Goal: Information Seeking & Learning: Learn about a topic

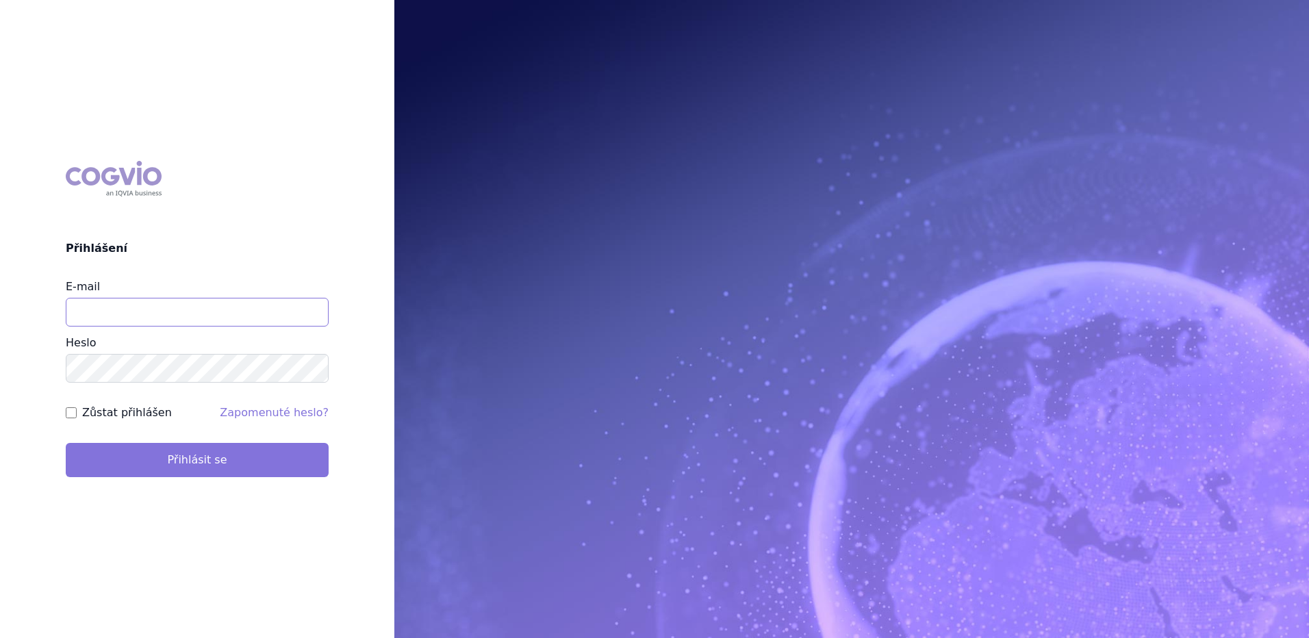
type input "marek.vydra@swixxbiopharma.com"
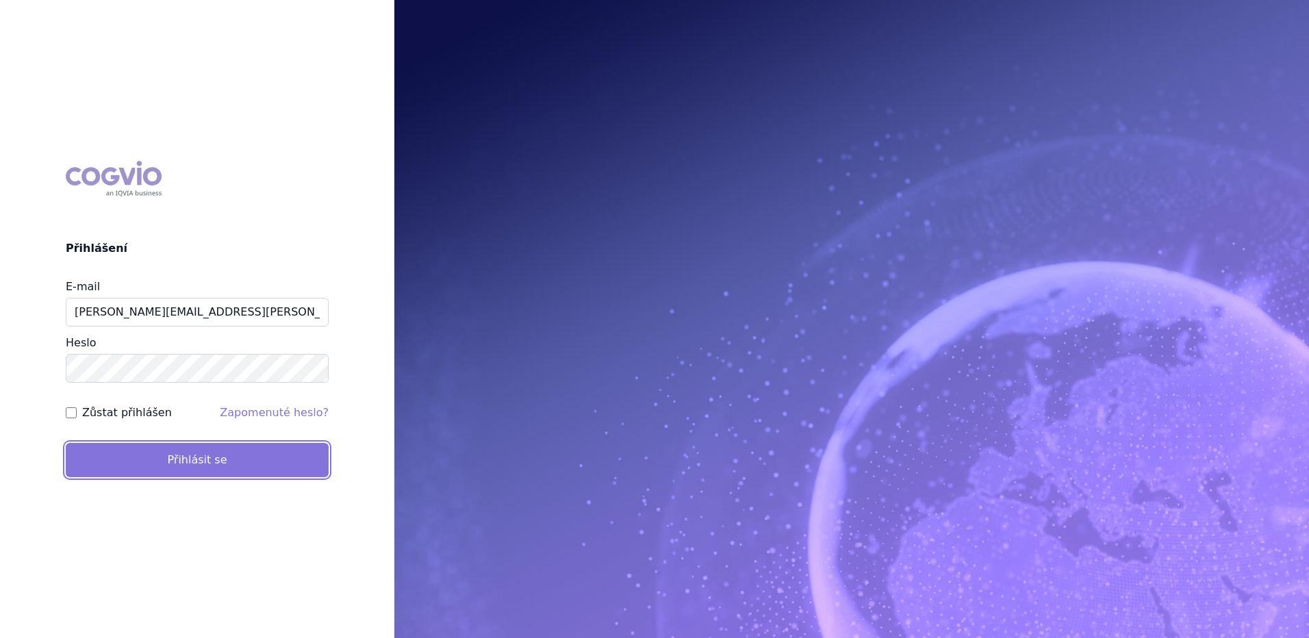
click at [190, 464] on button "Přihlásit se" at bounding box center [197, 460] width 263 height 34
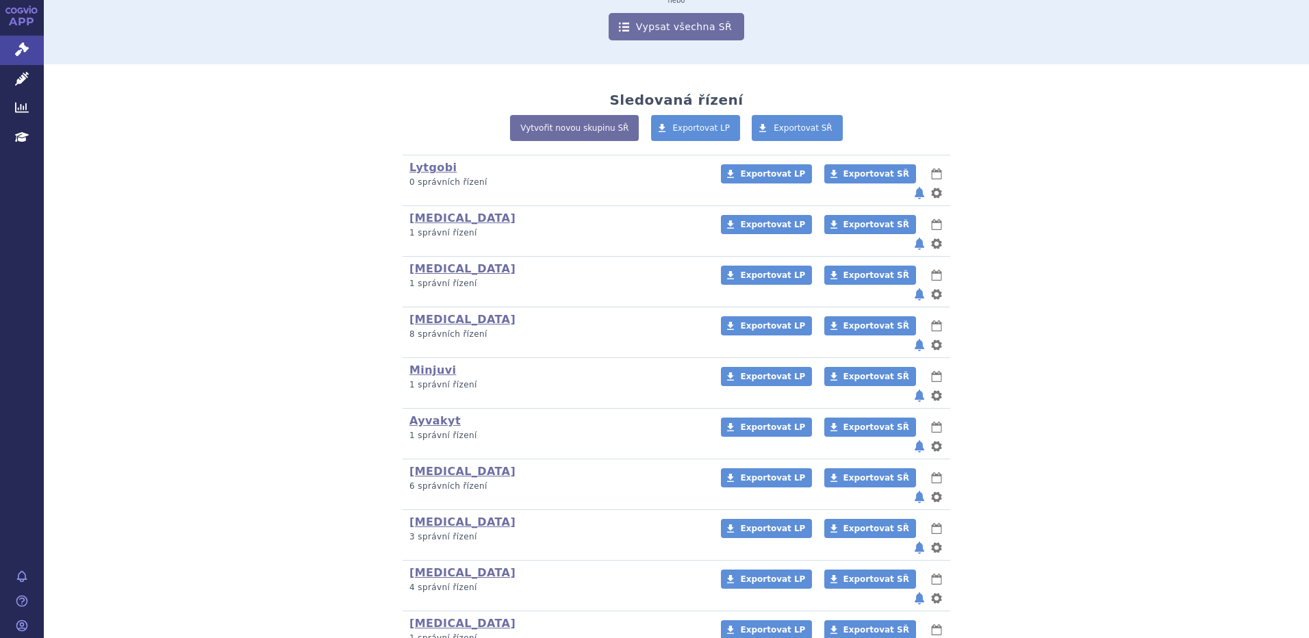
scroll to position [183, 0]
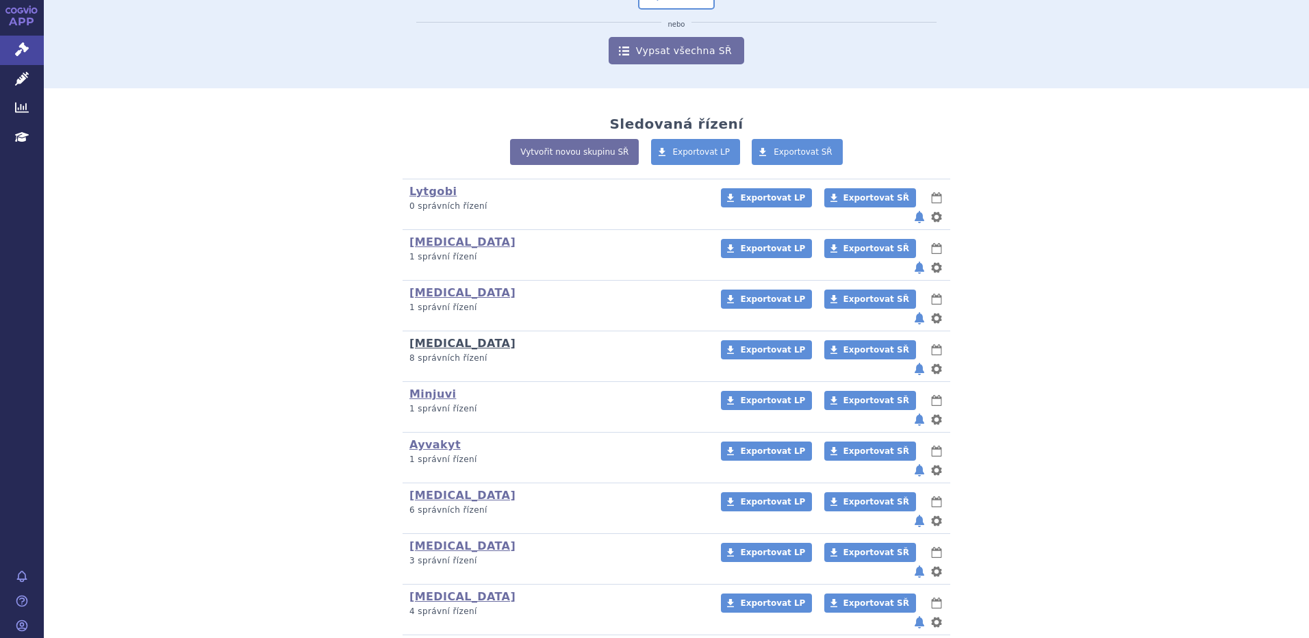
click at [443, 337] on link "[MEDICAL_DATA]" at bounding box center [462, 343] width 106 height 13
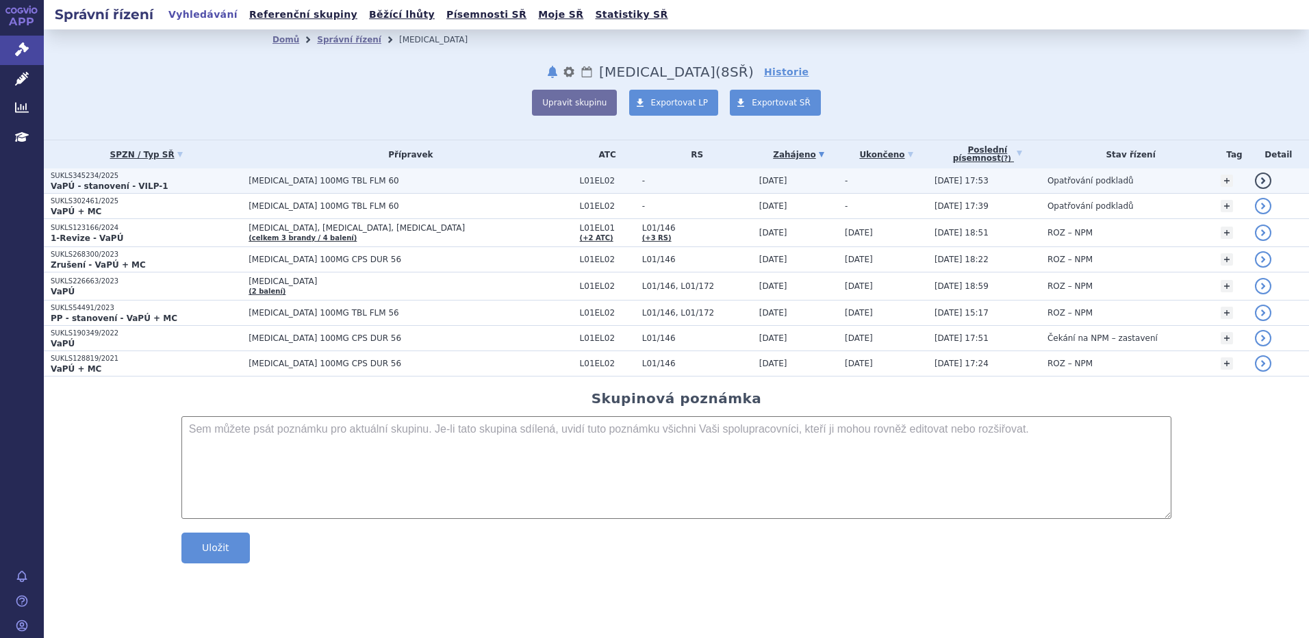
click at [303, 179] on span "[MEDICAL_DATA] 100MG TBL FLM 60" at bounding box center [411, 181] width 324 height 10
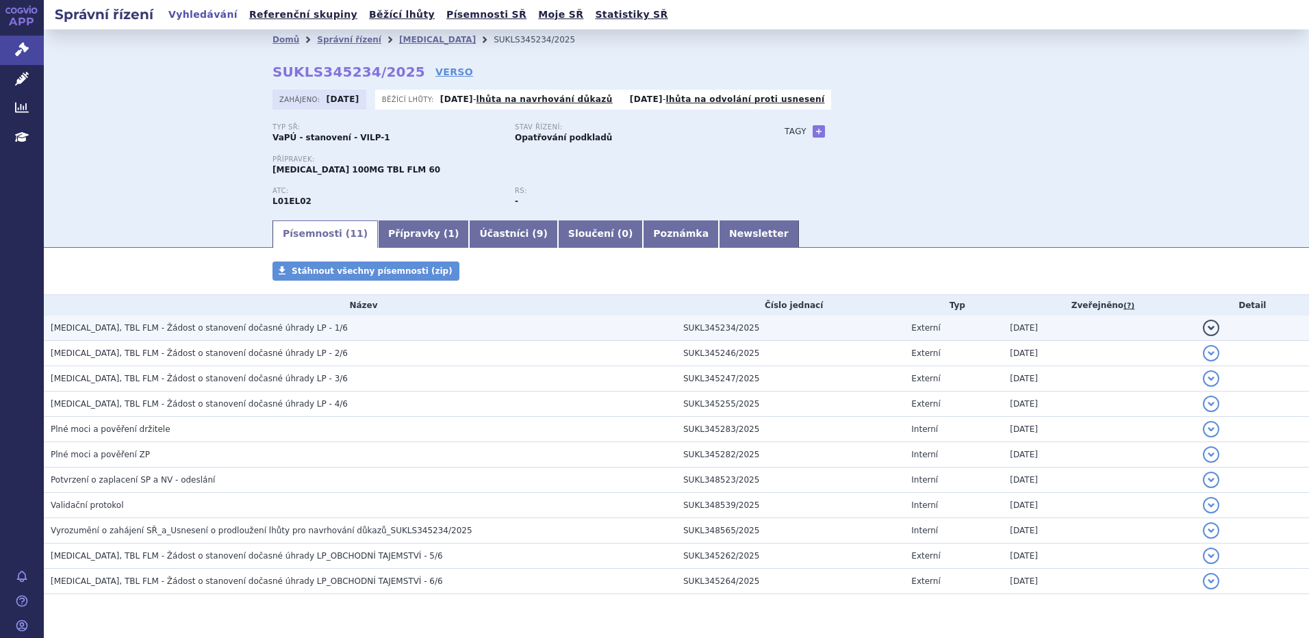
click at [155, 326] on span "CALQUENCE, TBL FLM - Žádost o stanovení dočasné úhrady LP - 1/6" at bounding box center [199, 328] width 297 height 10
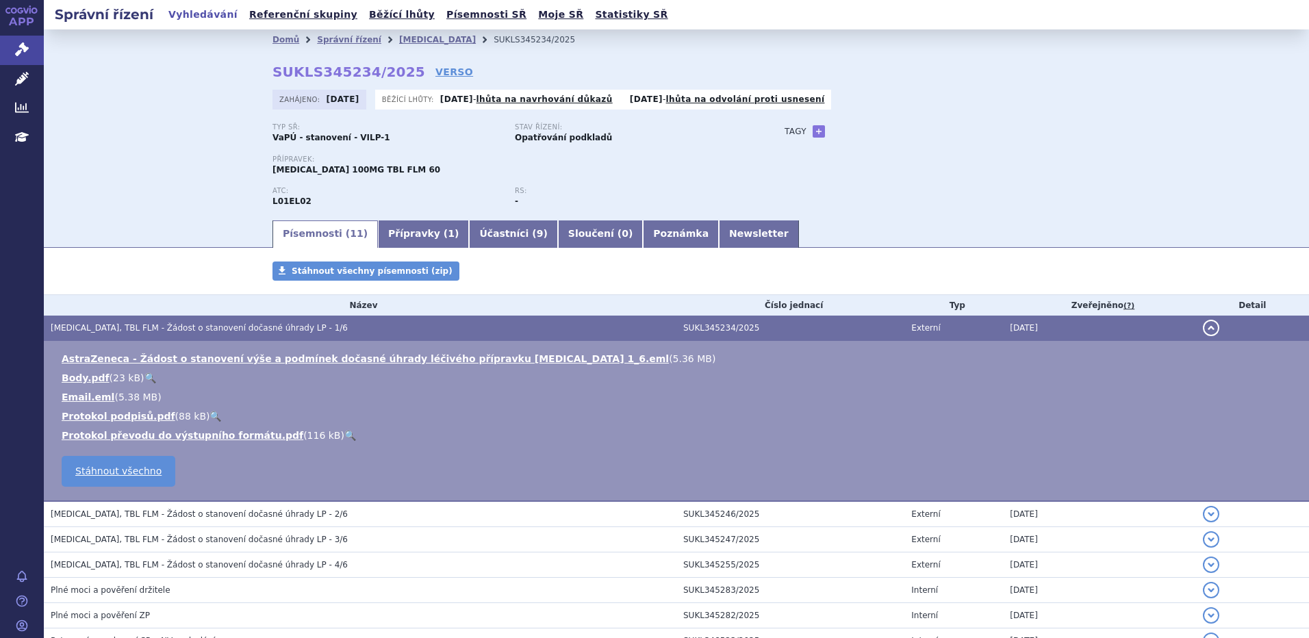
click at [372, 332] on h3 "CALQUENCE, TBL FLM - Žádost o stanovení dočasné úhrady LP - 1/6" at bounding box center [364, 328] width 626 height 14
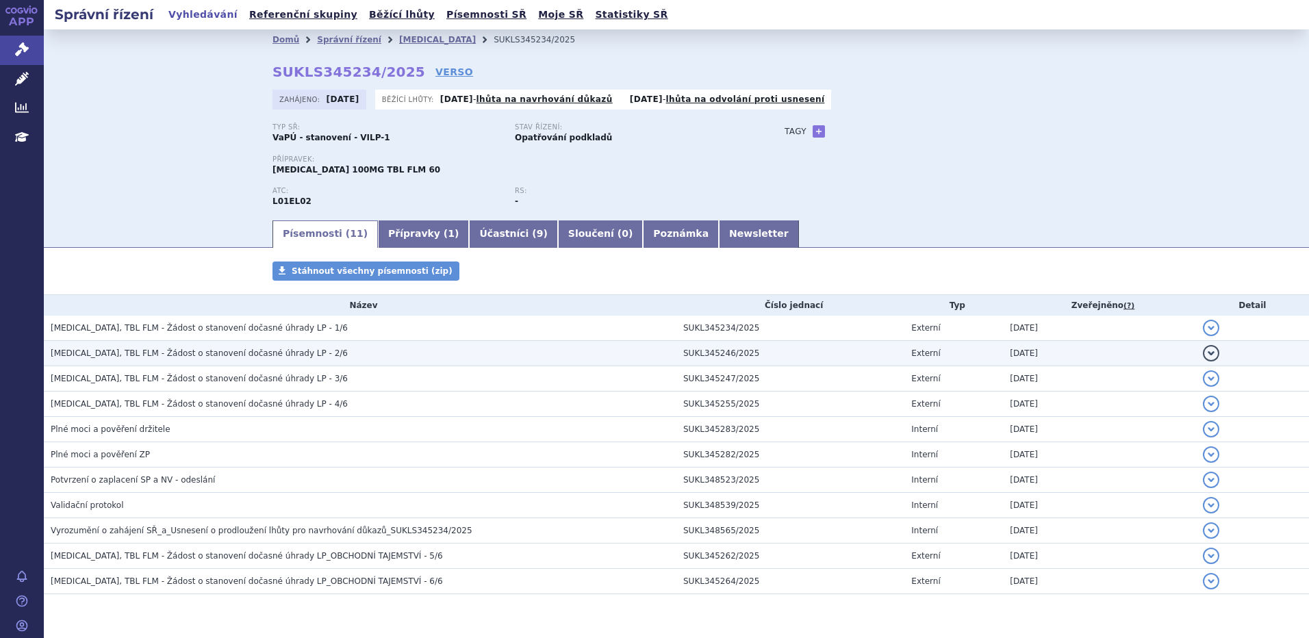
click at [207, 356] on span "CALQUENCE, TBL FLM - Žádost o stanovení dočasné úhrady LP - 2/6" at bounding box center [199, 354] width 297 height 10
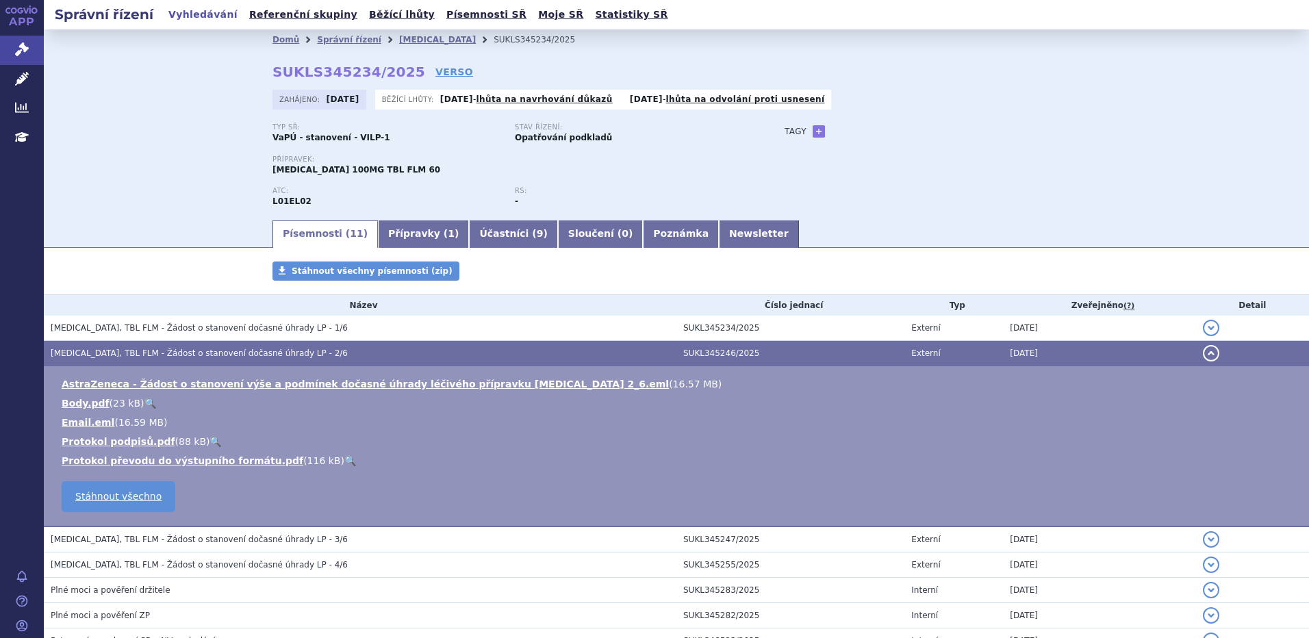
click at [207, 353] on span "CALQUENCE, TBL FLM - Žádost o stanovení dočasné úhrady LP - 2/6" at bounding box center [199, 354] width 297 height 10
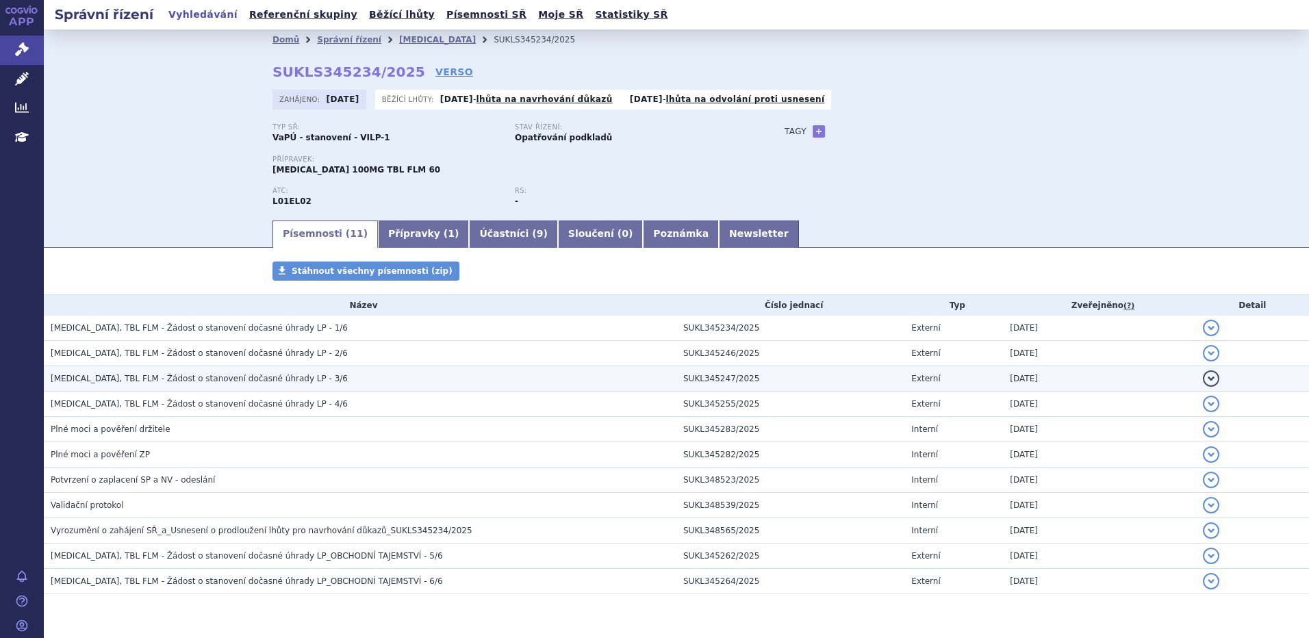
click at [199, 375] on span "CALQUENCE, TBL FLM - Žádost o stanovení dočasné úhrady LP - 3/6" at bounding box center [199, 379] width 297 height 10
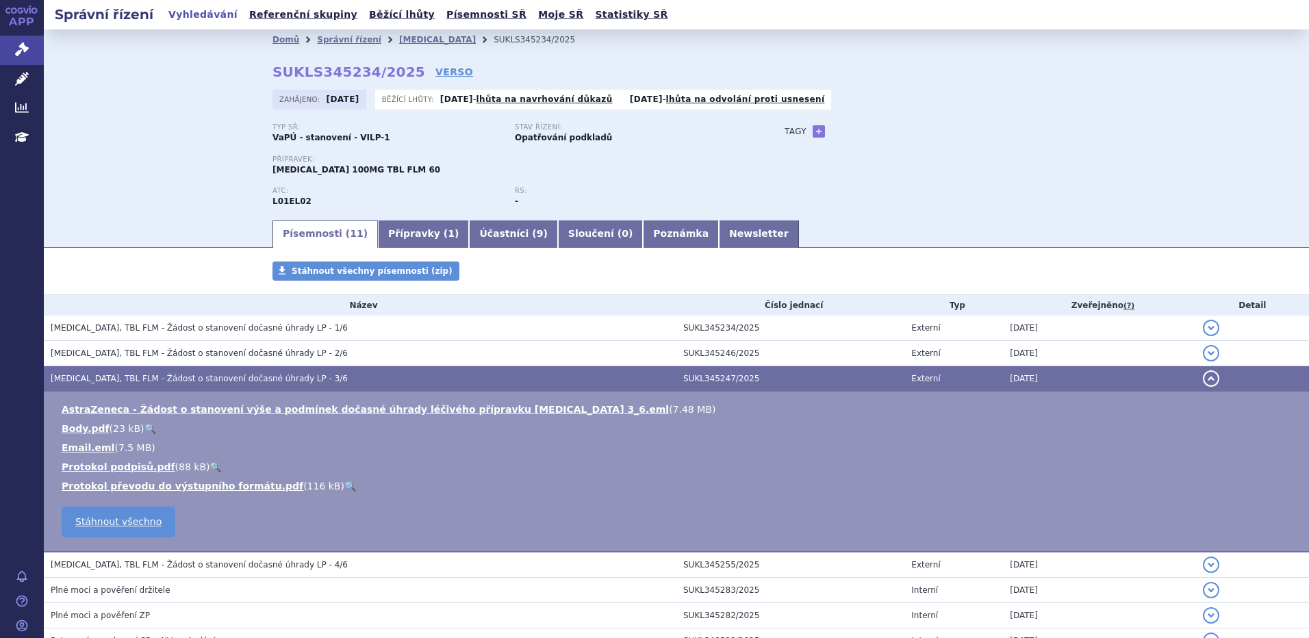
click at [199, 375] on span "CALQUENCE, TBL FLM - Žádost o stanovení dočasné úhrady LP - 3/6" at bounding box center [199, 379] width 297 height 10
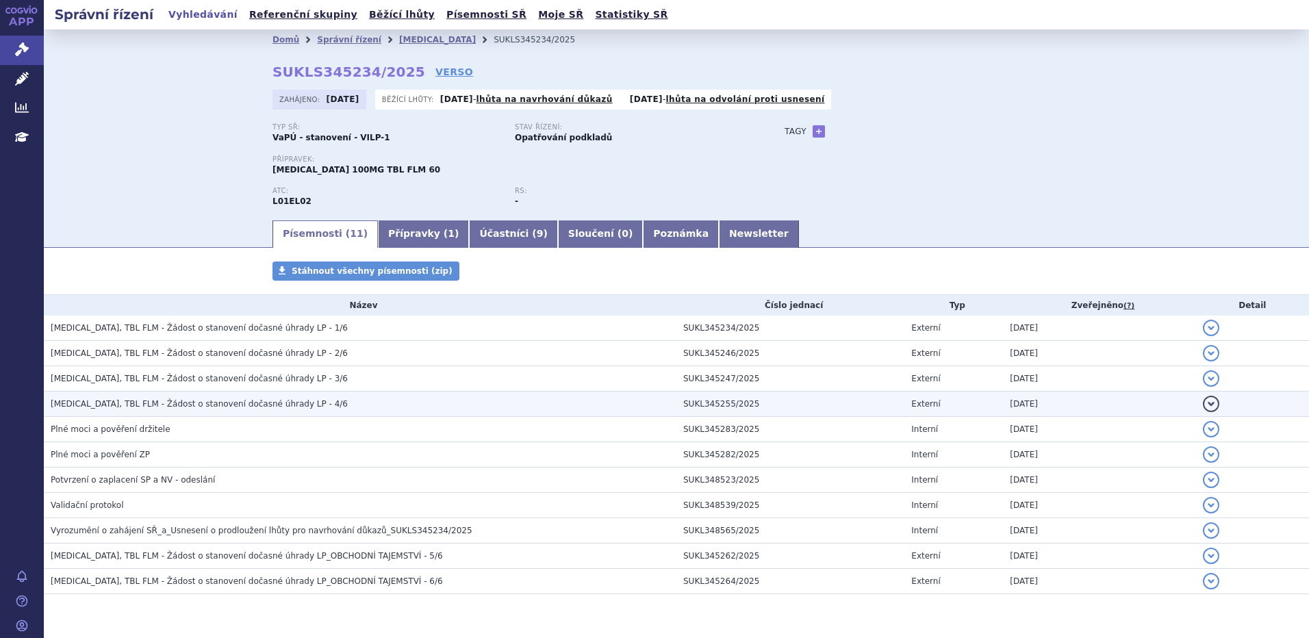
click at [194, 401] on span "CALQUENCE, TBL FLM - Žádost o stanovení dočasné úhrady LP - 4/6" at bounding box center [199, 404] width 297 height 10
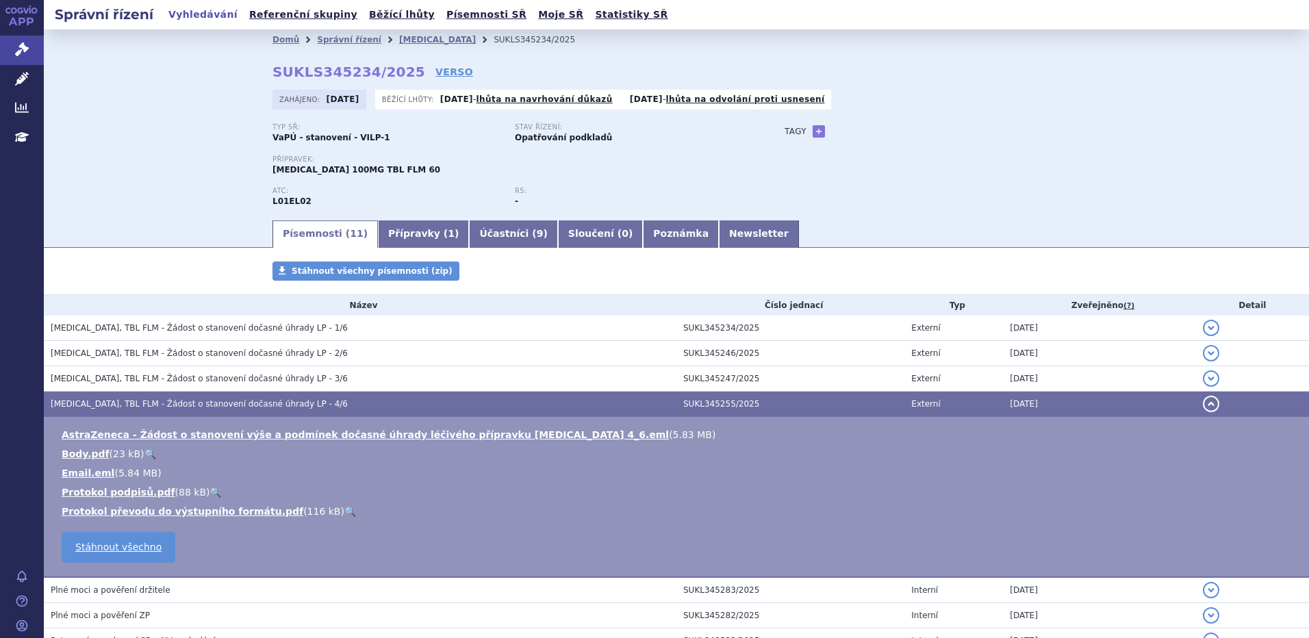
click at [194, 401] on span "CALQUENCE, TBL FLM - Žádost o stanovení dočasné úhrady LP - 4/6" at bounding box center [199, 404] width 297 height 10
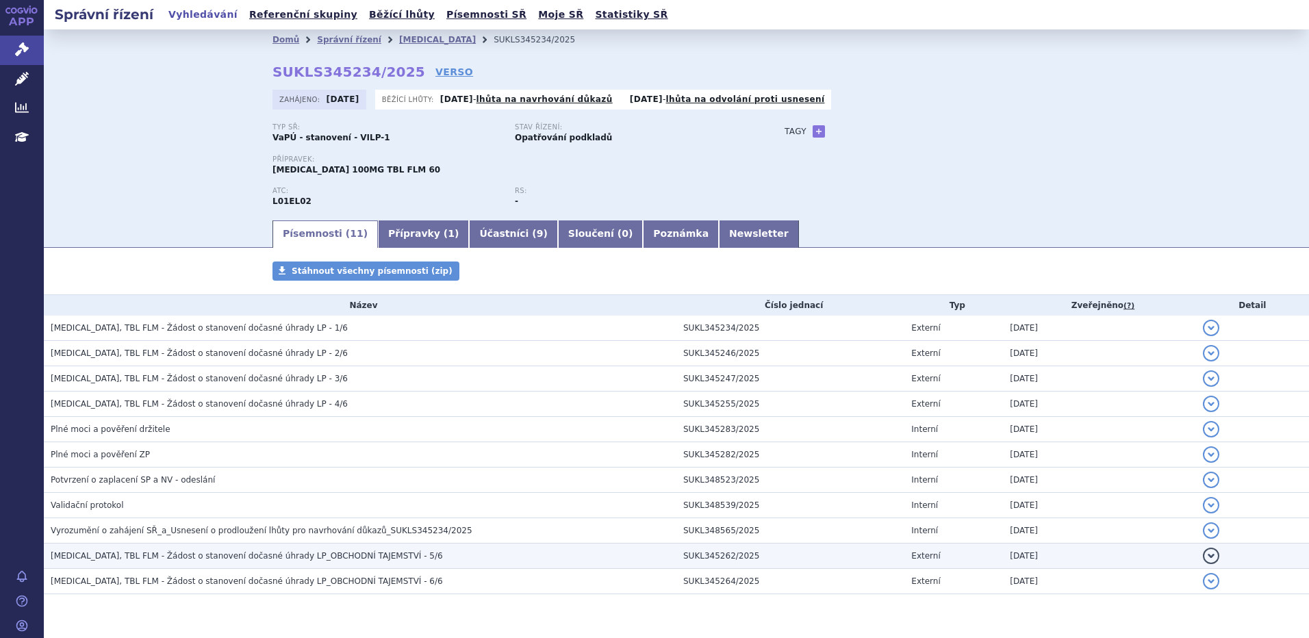
click at [221, 555] on span "CALQUENCE, TBL FLM - Žádost o stanovení dočasné úhrady LP_OBCHODNÍ TAJEMSTVÍ - …" at bounding box center [247, 556] width 392 height 10
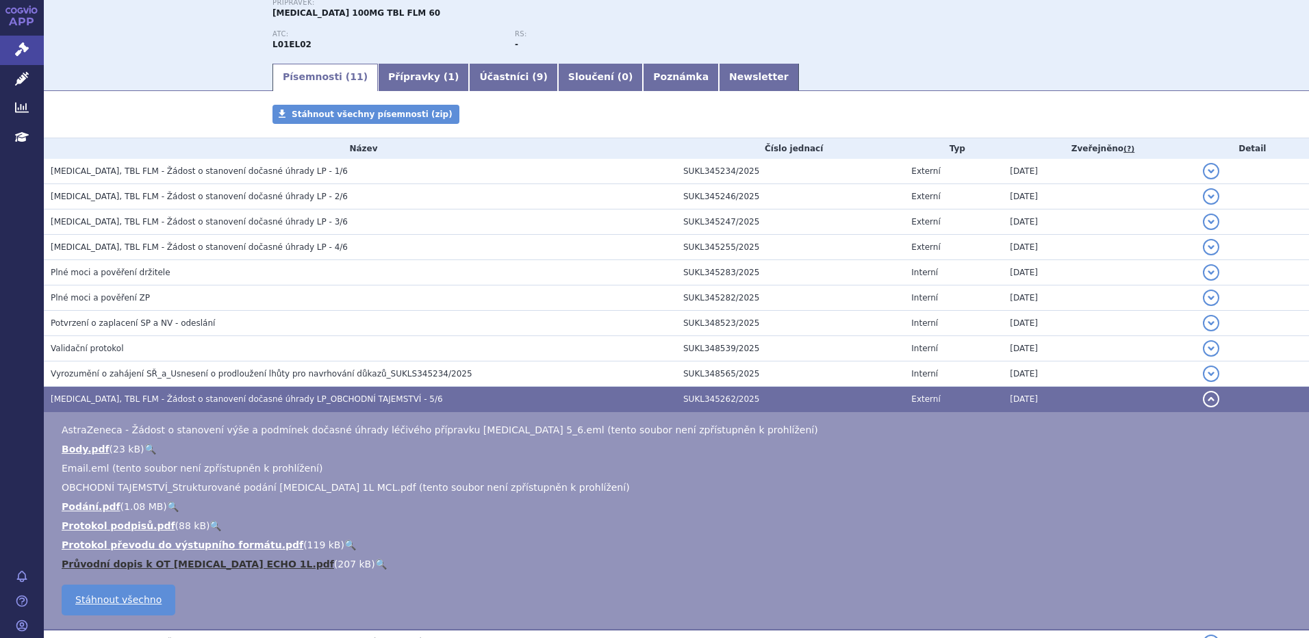
scroll to position [183, 0]
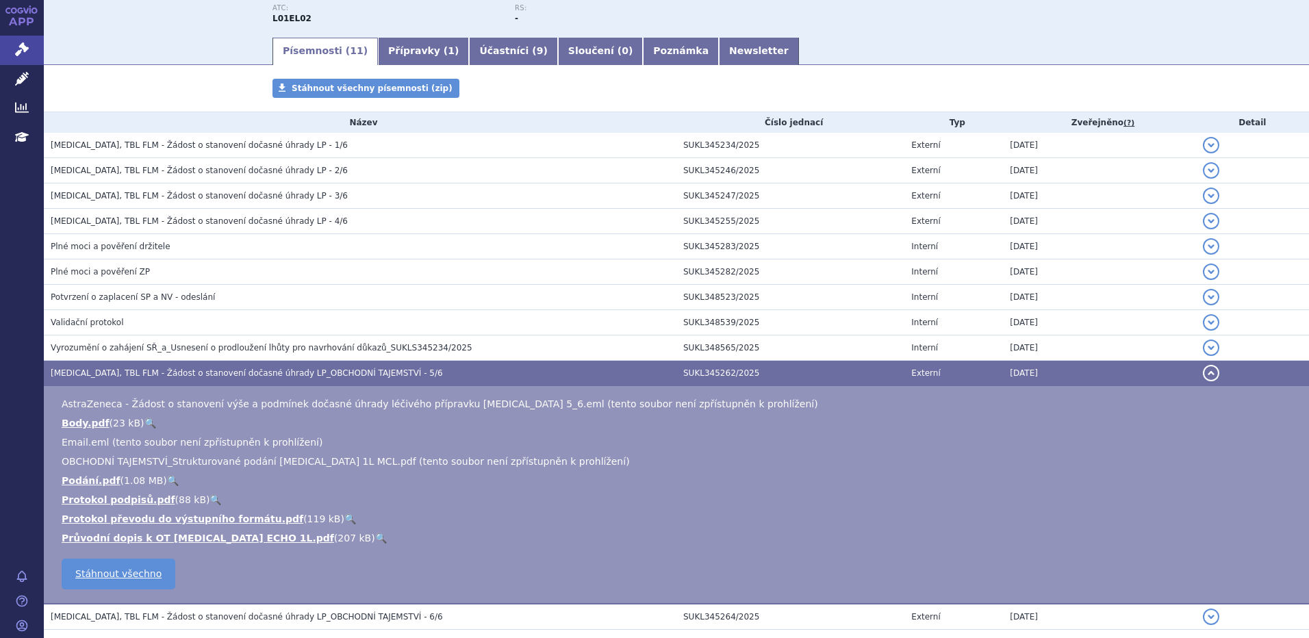
click at [148, 375] on span "CALQUENCE, TBL FLM - Žádost o stanovení dočasné úhrady LP_OBCHODNÍ TAJEMSTVÍ - …" at bounding box center [247, 373] width 392 height 10
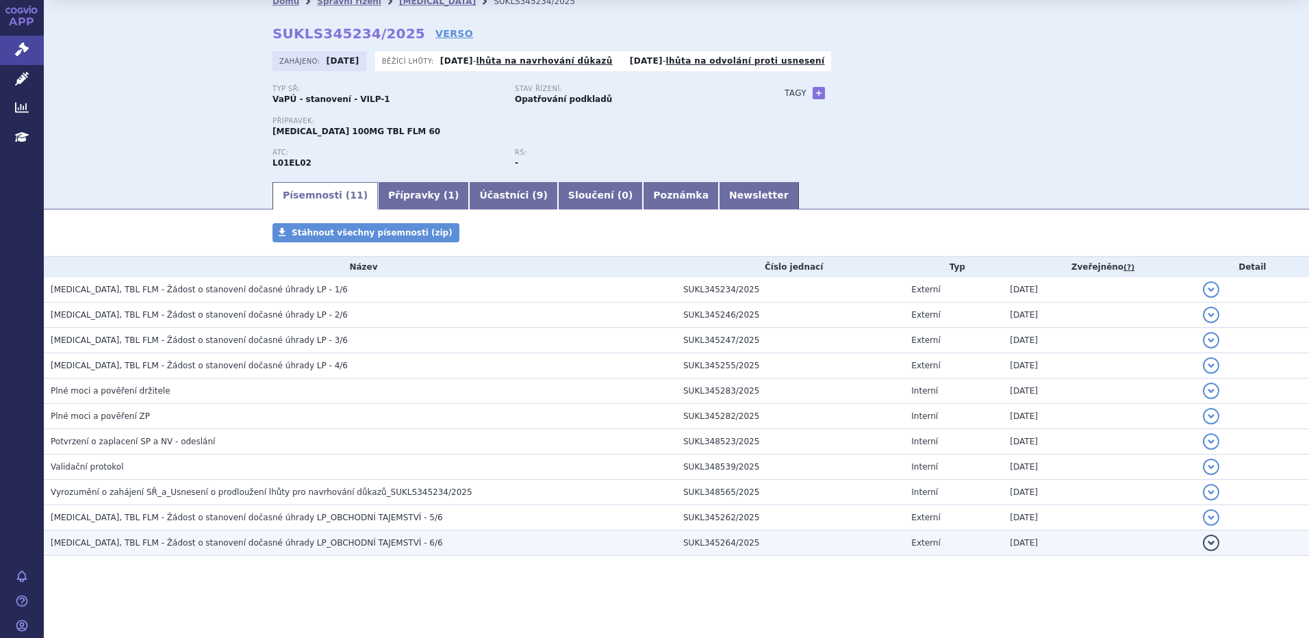
click at [189, 546] on span "CALQUENCE, TBL FLM - Žádost o stanovení dočasné úhrady LP_OBCHODNÍ TAJEMSTVÍ - …" at bounding box center [247, 543] width 392 height 10
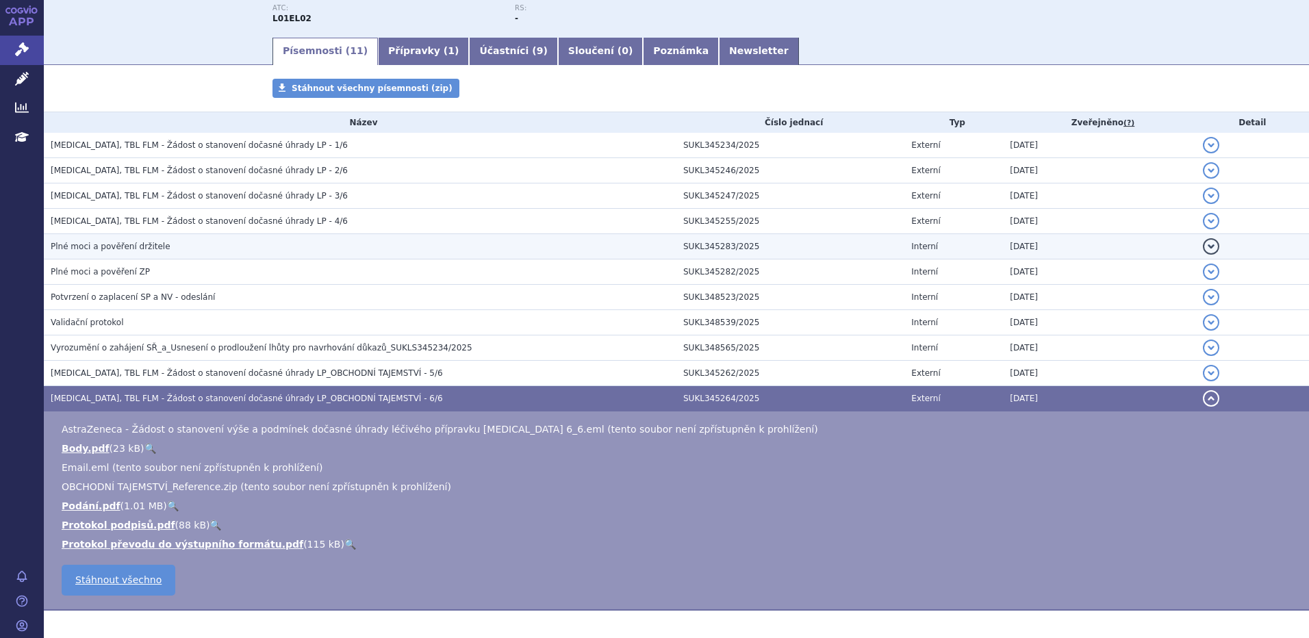
click at [257, 399] on span "CALQUENCE, TBL FLM - Žádost o stanovení dočasné úhrady LP_OBCHODNÍ TAJEMSTVÍ - …" at bounding box center [247, 399] width 392 height 10
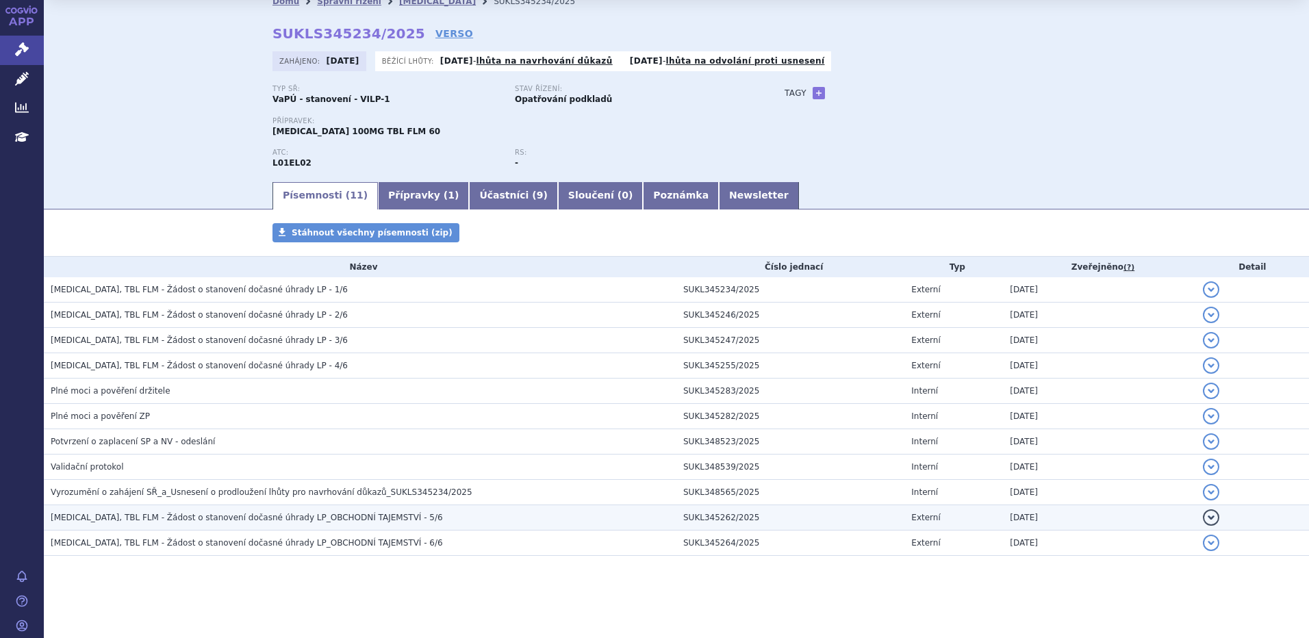
click at [352, 518] on span "CALQUENCE, TBL FLM - Žádost o stanovení dočasné úhrady LP_OBCHODNÍ TAJEMSTVÍ - …" at bounding box center [247, 518] width 392 height 10
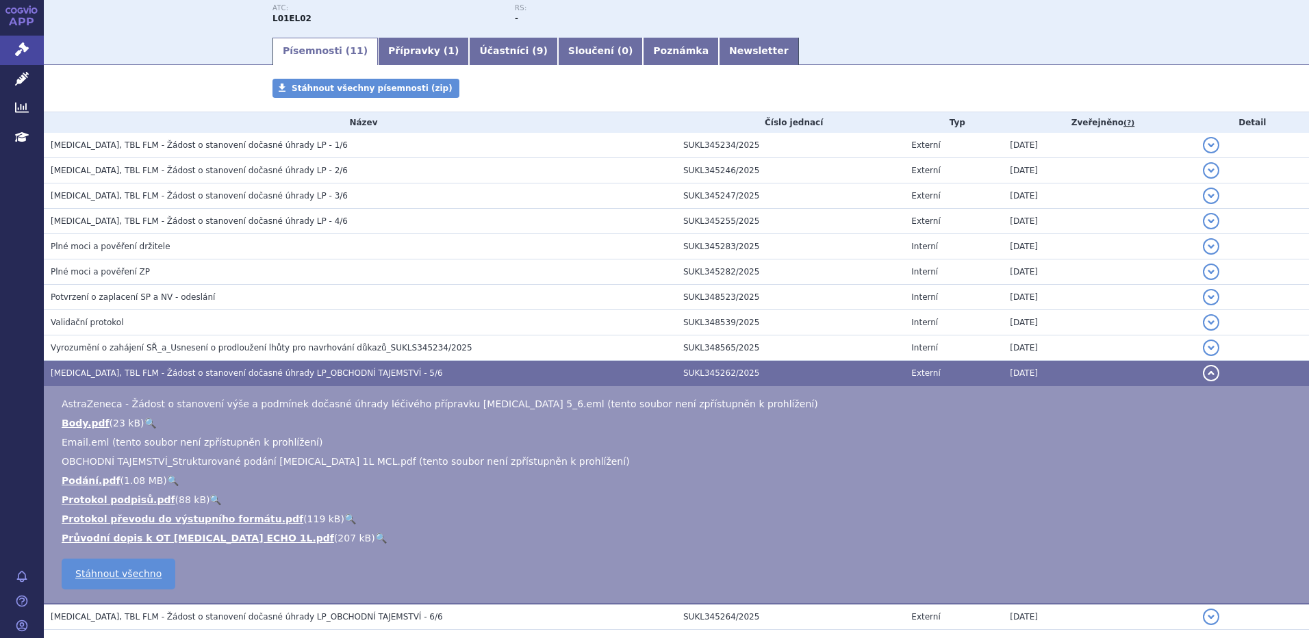
click at [448, 368] on h3 "CALQUENCE, TBL FLM - Žádost o stanovení dočasné úhrady LP_OBCHODNÍ TAJEMSTVÍ - …" at bounding box center [364, 373] width 626 height 14
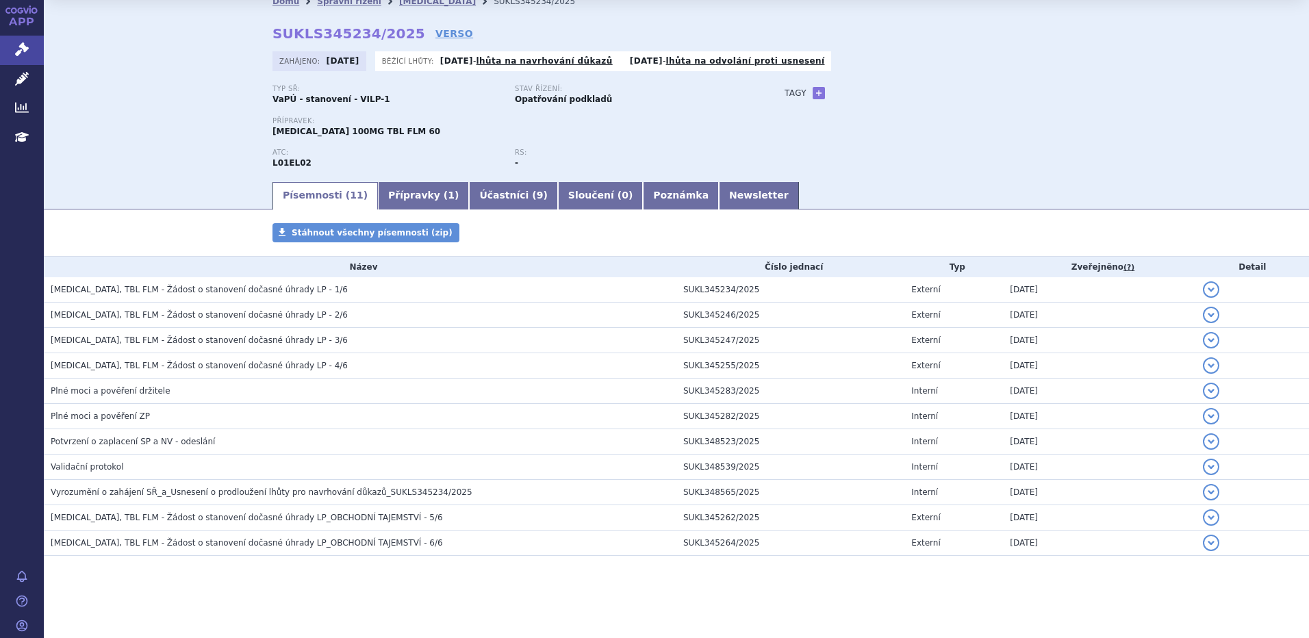
click at [181, 287] on span "CALQUENCE, TBL FLM - Žádost o stanovení dočasné úhrady LP - 1/6" at bounding box center [199, 290] width 297 height 10
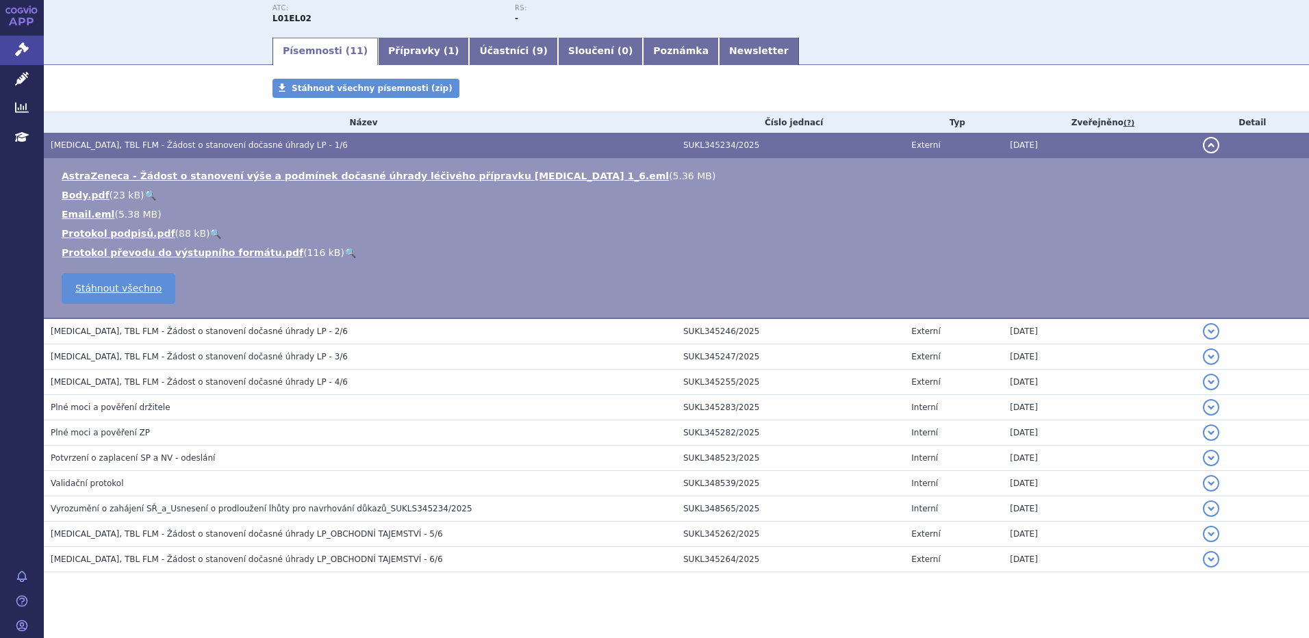
drag, startPoint x: 181, startPoint y: 287, endPoint x: 174, endPoint y: 140, distance: 147.4
click at [174, 140] on span "CALQUENCE, TBL FLM - Žádost o stanovení dočasné úhrady LP - 1/6" at bounding box center [199, 145] width 297 height 10
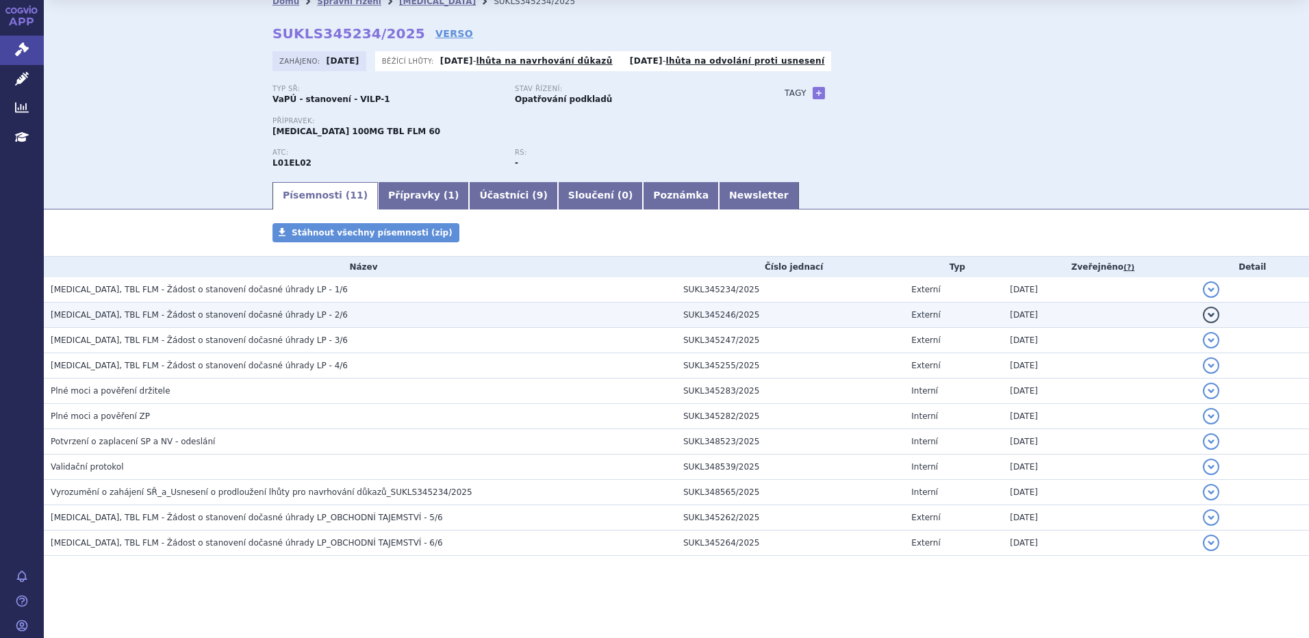
click at [160, 305] on td "CALQUENCE, TBL FLM - Žádost o stanovení dočasné úhrady LP - 2/6" at bounding box center [360, 315] width 633 height 25
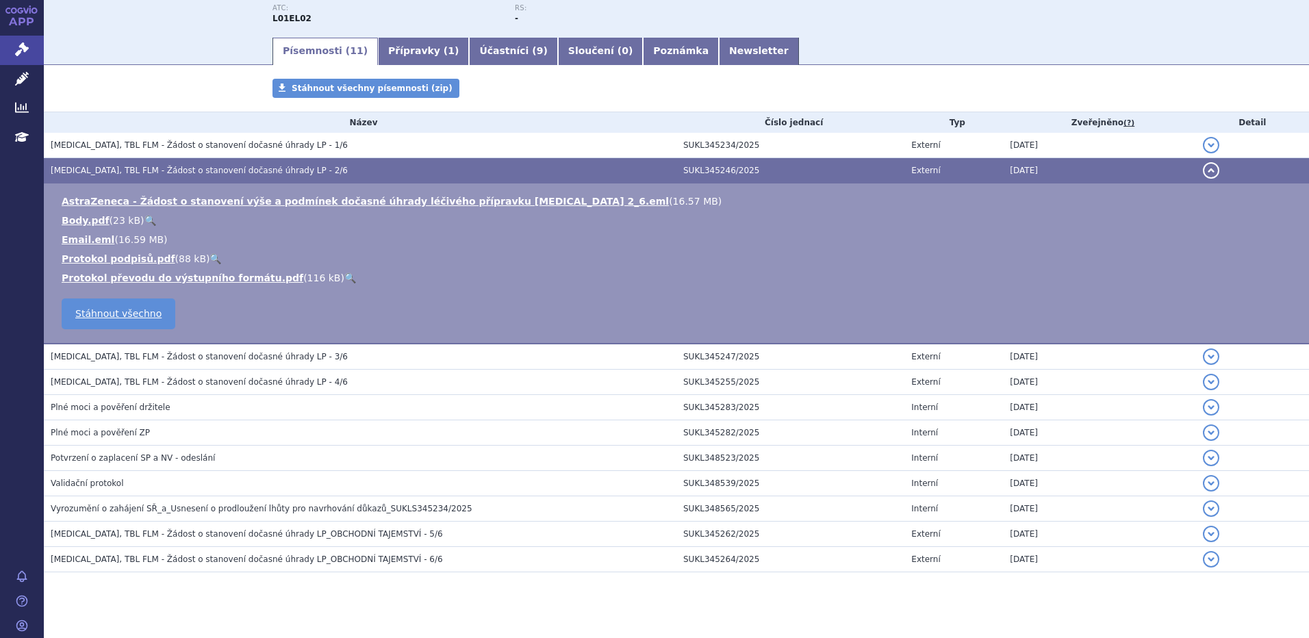
click at [210, 166] on span "CALQUENCE, TBL FLM - Žádost o stanovení dočasné úhrady LP - 2/6" at bounding box center [199, 171] width 297 height 10
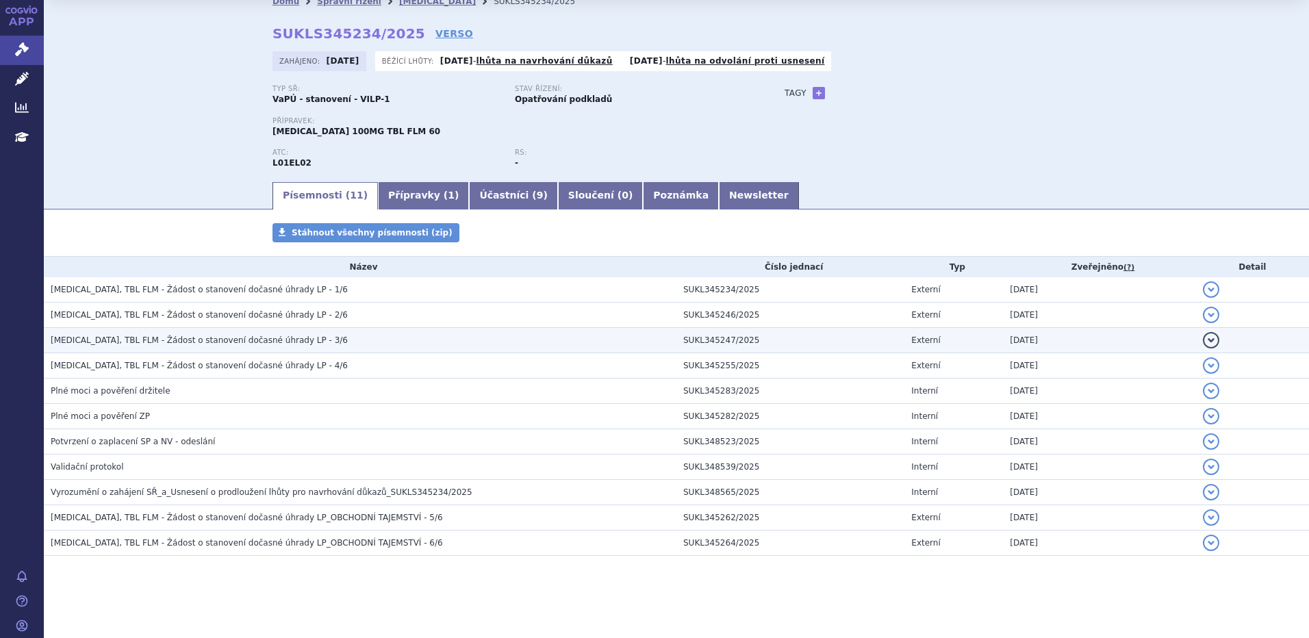
click at [202, 340] on span "CALQUENCE, TBL FLM - Žádost o stanovení dočasné úhrady LP - 3/6" at bounding box center [199, 341] width 297 height 10
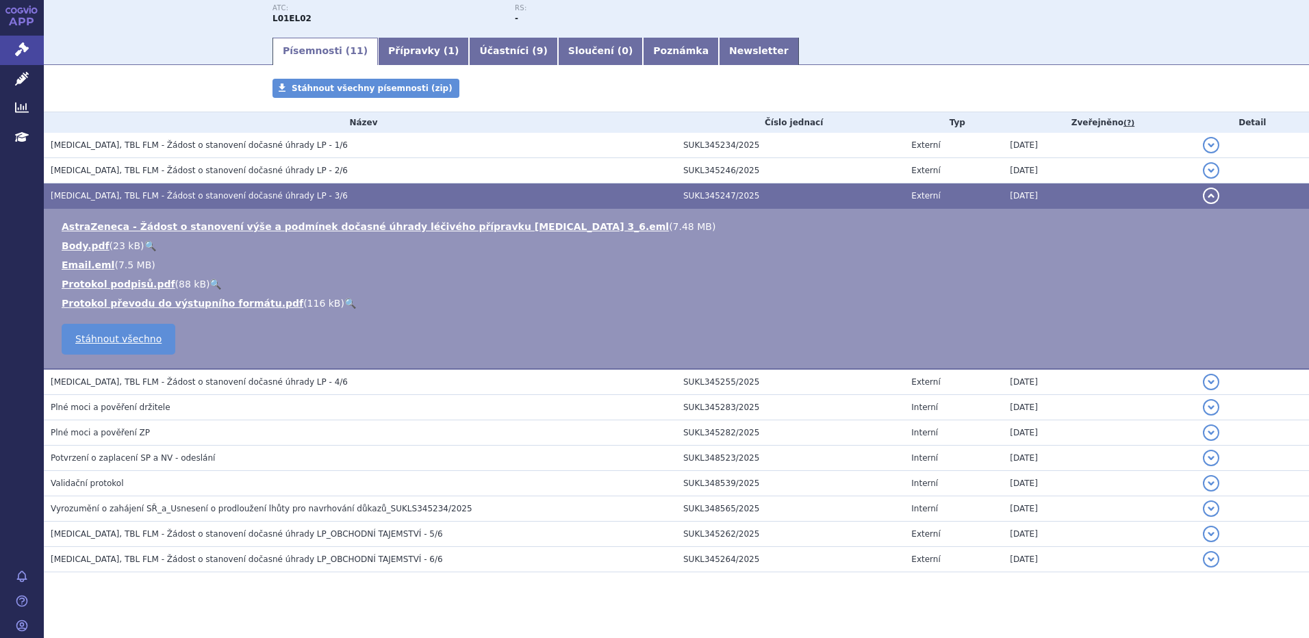
click at [202, 186] on td "CALQUENCE, TBL FLM - Žádost o stanovení dočasné úhrady LP - 3/6" at bounding box center [360, 196] width 633 height 25
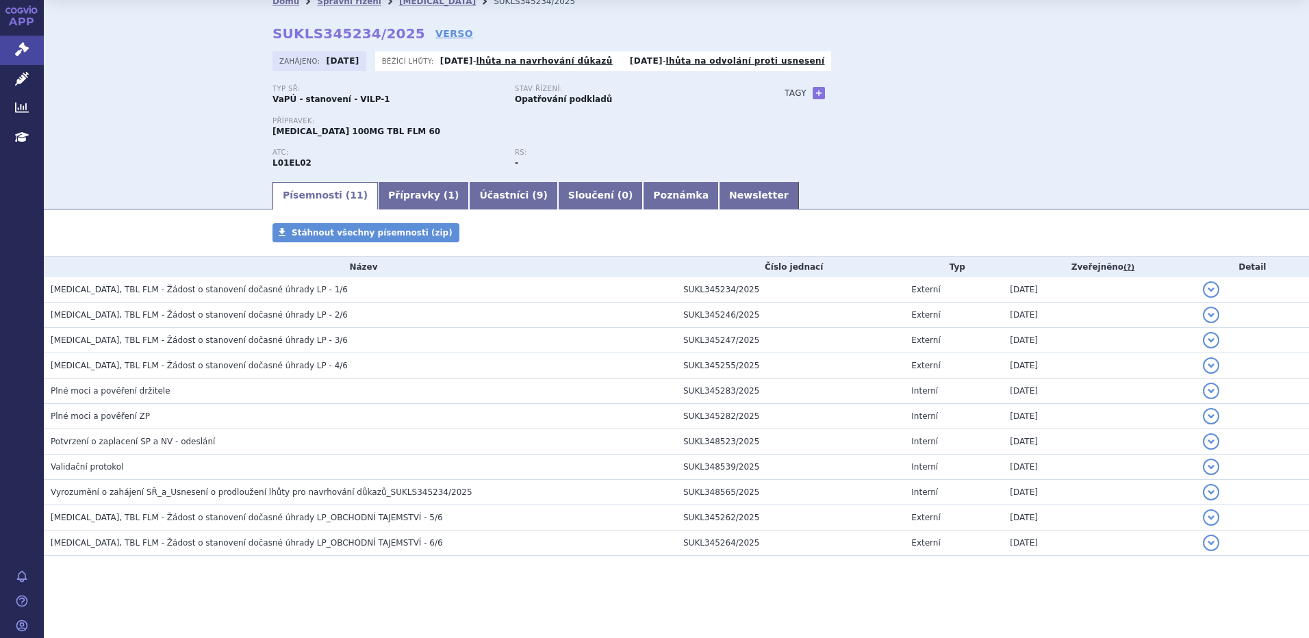
scroll to position [38, 0]
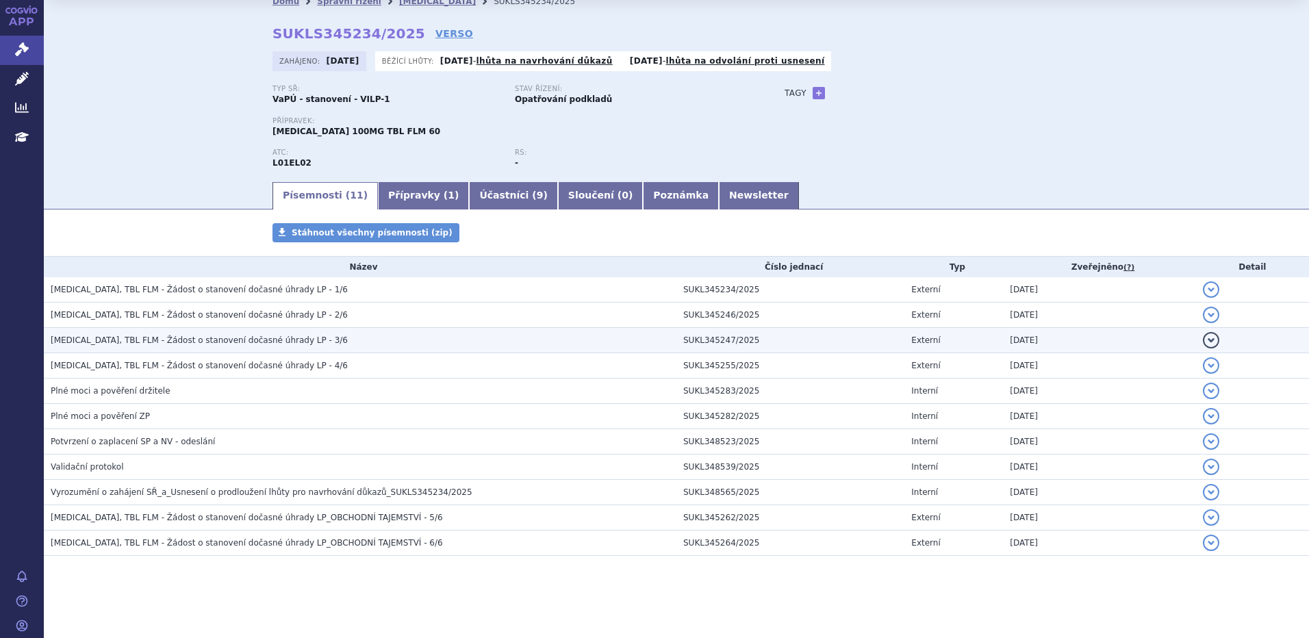
click at [192, 344] on span "CALQUENCE, TBL FLM - Žádost o stanovení dočasné úhrady LP - 3/6" at bounding box center [199, 341] width 297 height 10
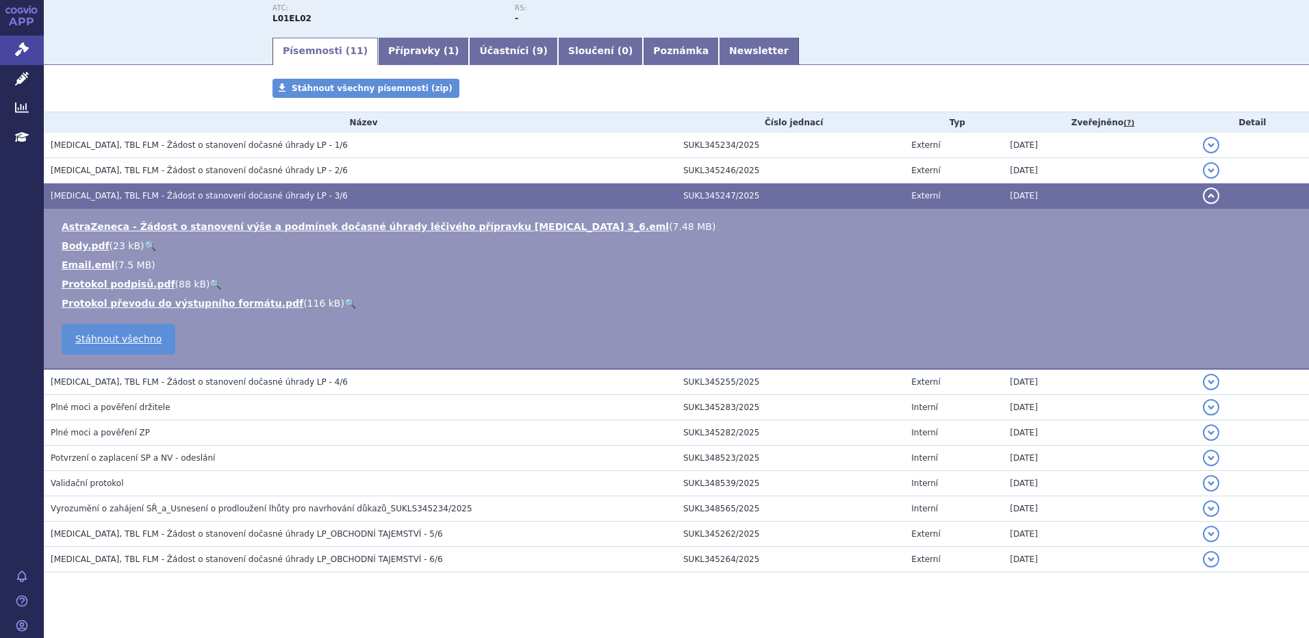
click at [244, 193] on span "CALQUENCE, TBL FLM - Žádost o stanovení dočasné úhrady LP - 3/6" at bounding box center [199, 196] width 297 height 10
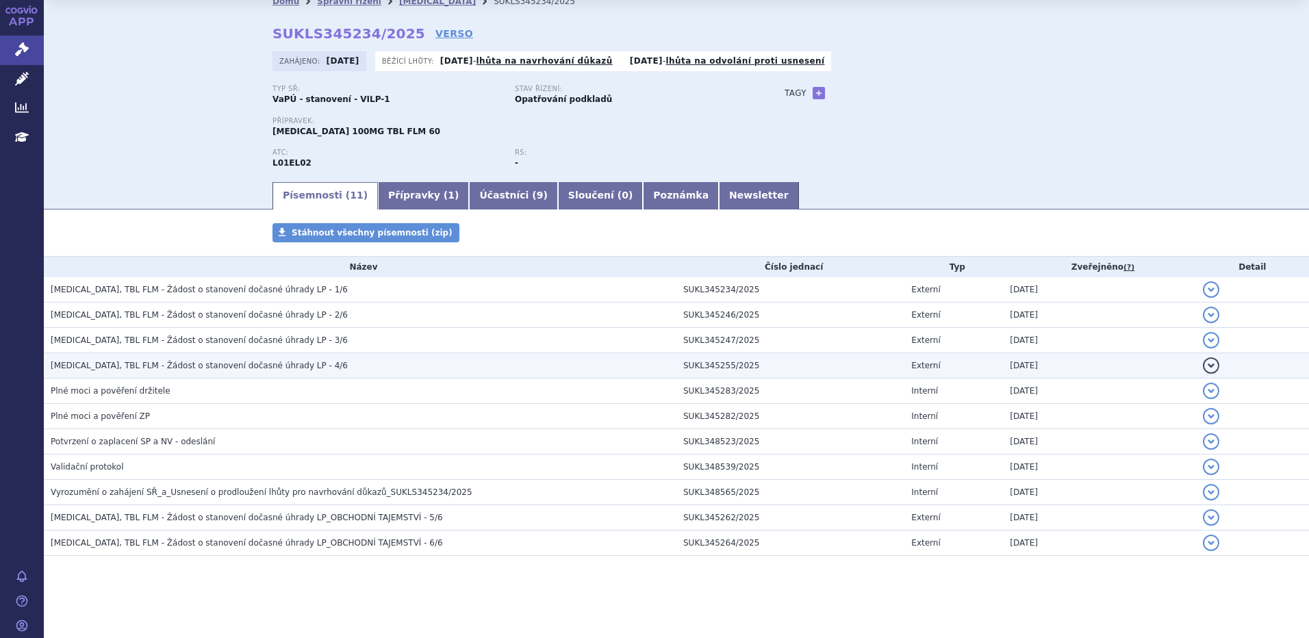
click at [232, 364] on span "CALQUENCE, TBL FLM - Žádost o stanovení dočasné úhrady LP - 4/6" at bounding box center [199, 366] width 297 height 10
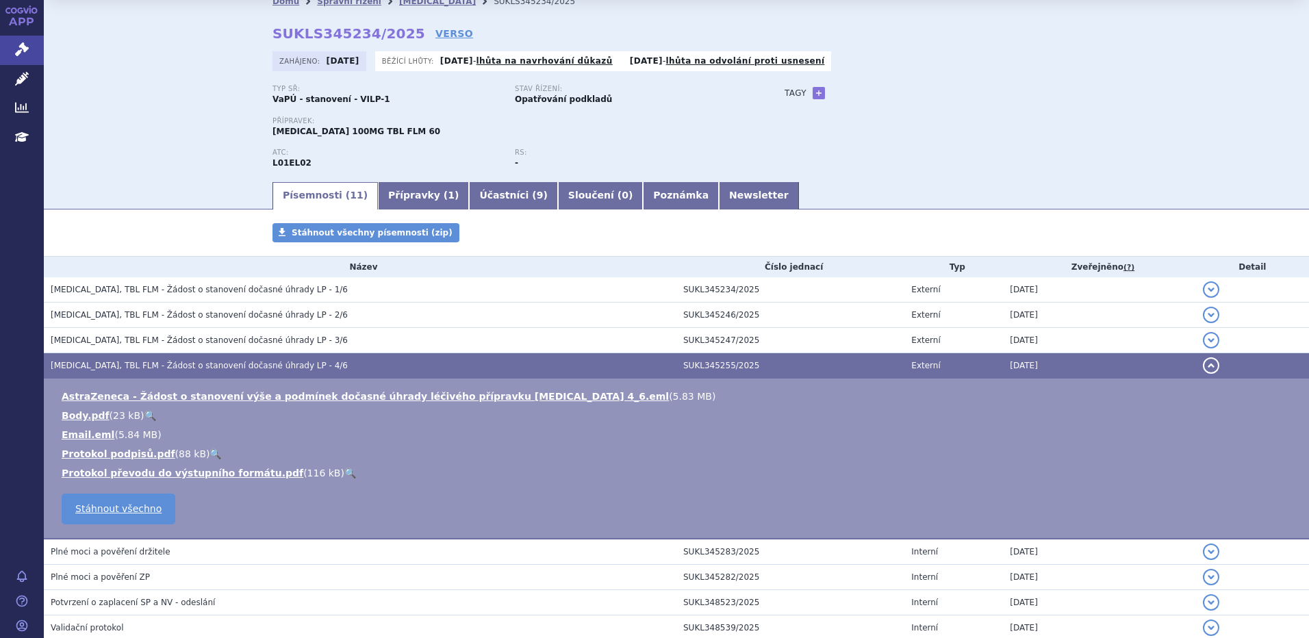
scroll to position [183, 0]
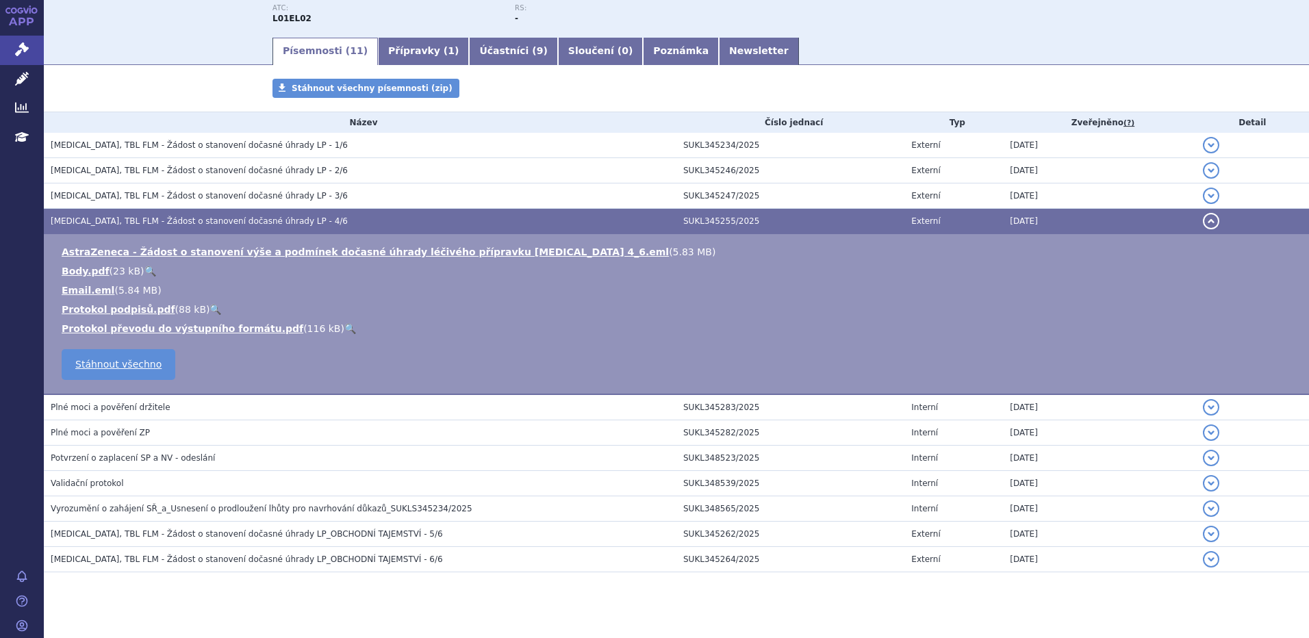
click at [260, 224] on span "CALQUENCE, TBL FLM - Žádost o stanovení dočasné úhrady LP - 4/6" at bounding box center [199, 221] width 297 height 10
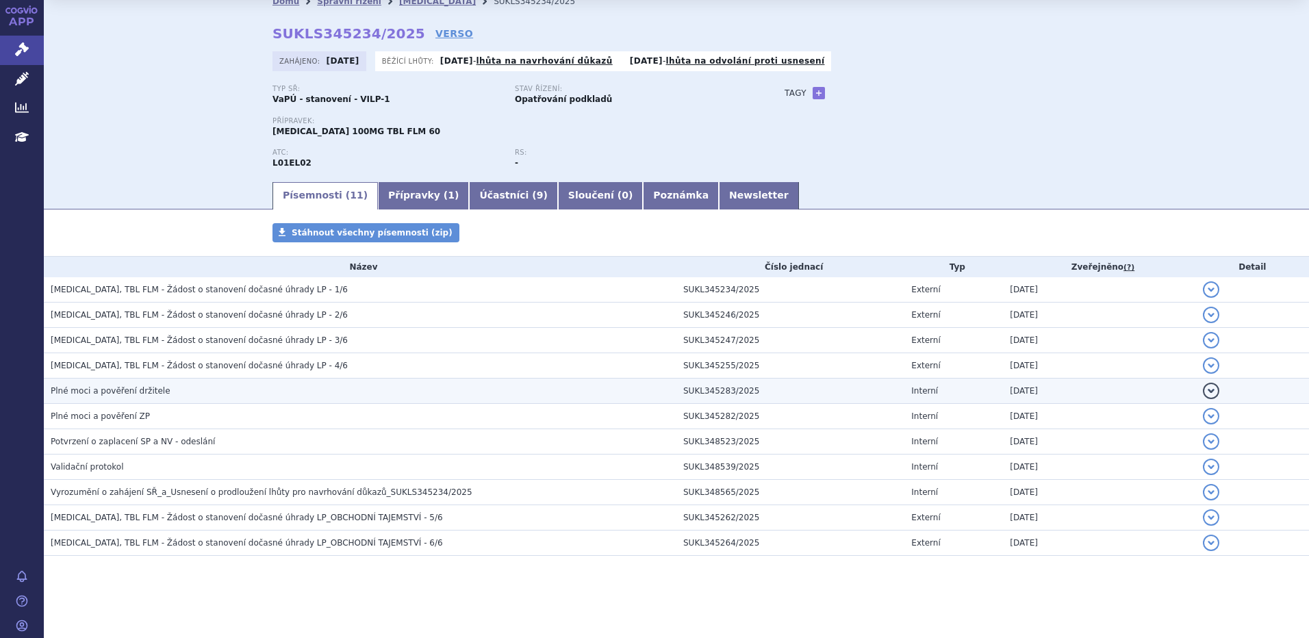
scroll to position [38, 0]
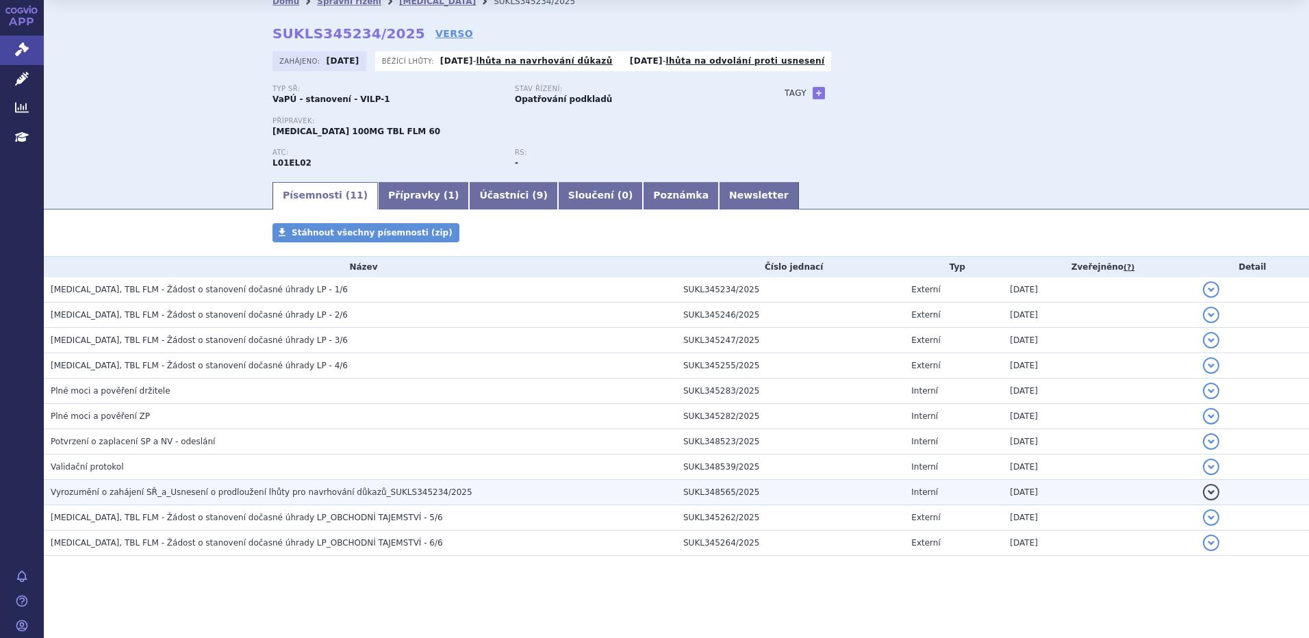
click at [263, 492] on span "Vyrozumění o zahájení SŘ_a_Usnesení o prodloužení lhůty pro navrhování důkazů_S…" at bounding box center [262, 493] width 422 height 10
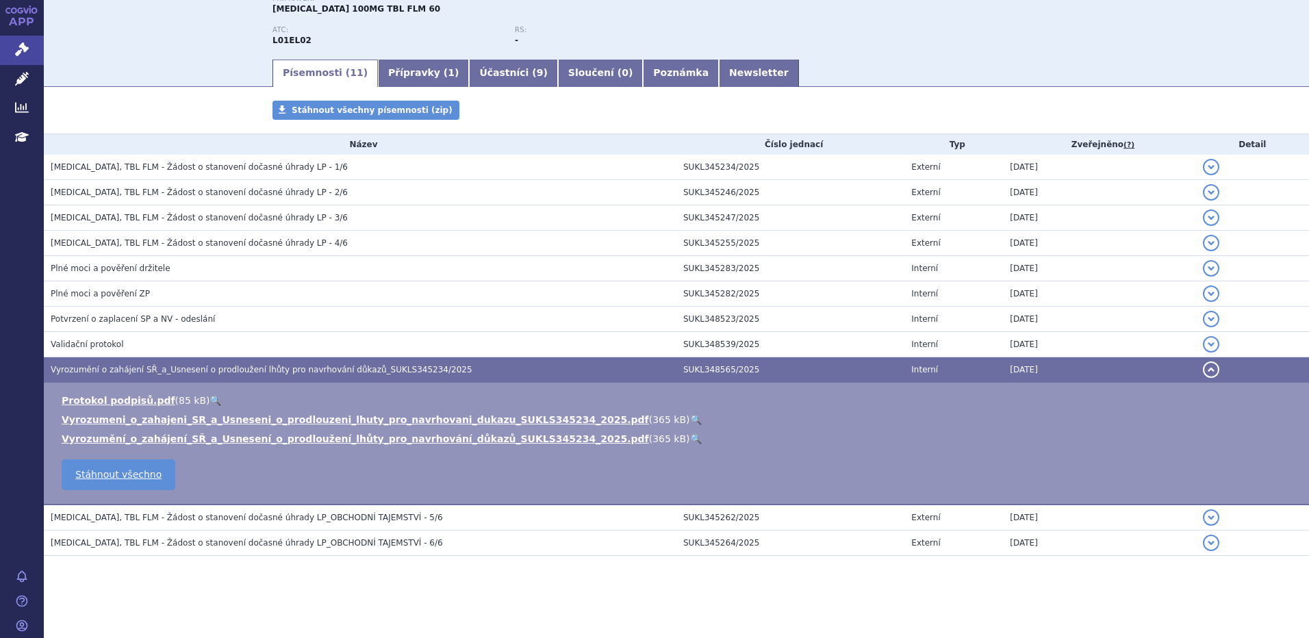
click at [297, 369] on span "Vyrozumění o zahájení SŘ_a_Usnesení o prodloužení lhůty pro navrhování důkazů_S…" at bounding box center [262, 370] width 422 height 10
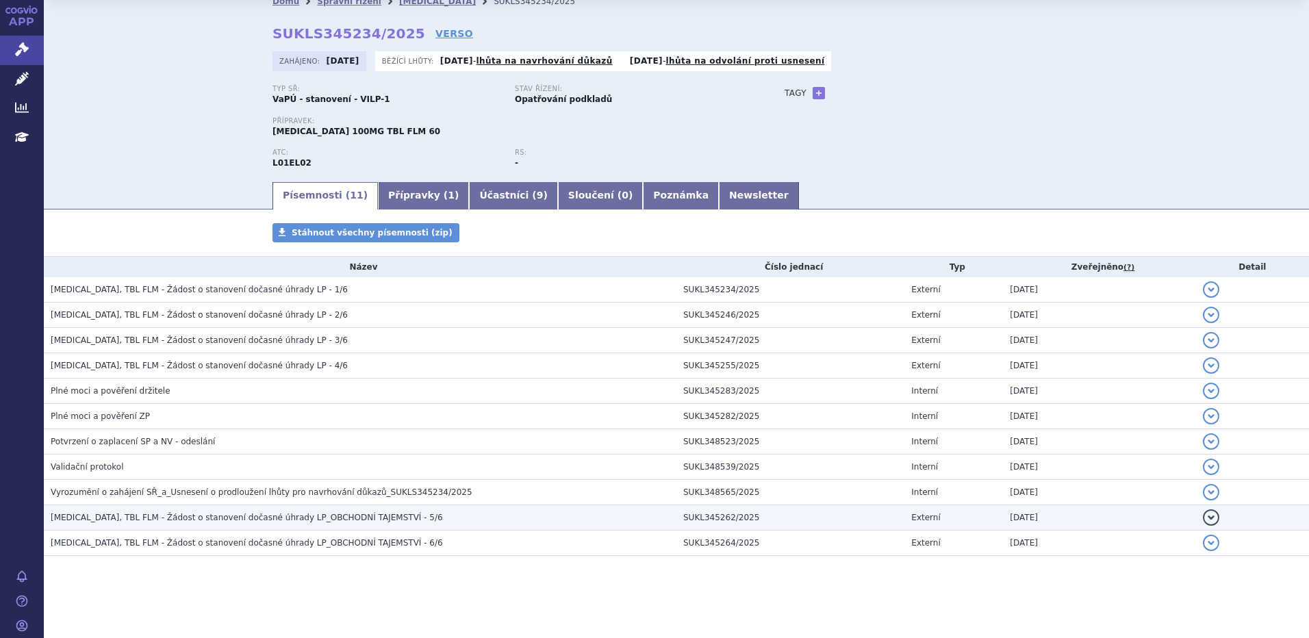
click at [246, 521] on span "CALQUENCE, TBL FLM - Žádost o stanovení dočasné úhrady LP_OBCHODNÍ TAJEMSTVÍ - …" at bounding box center [247, 518] width 392 height 10
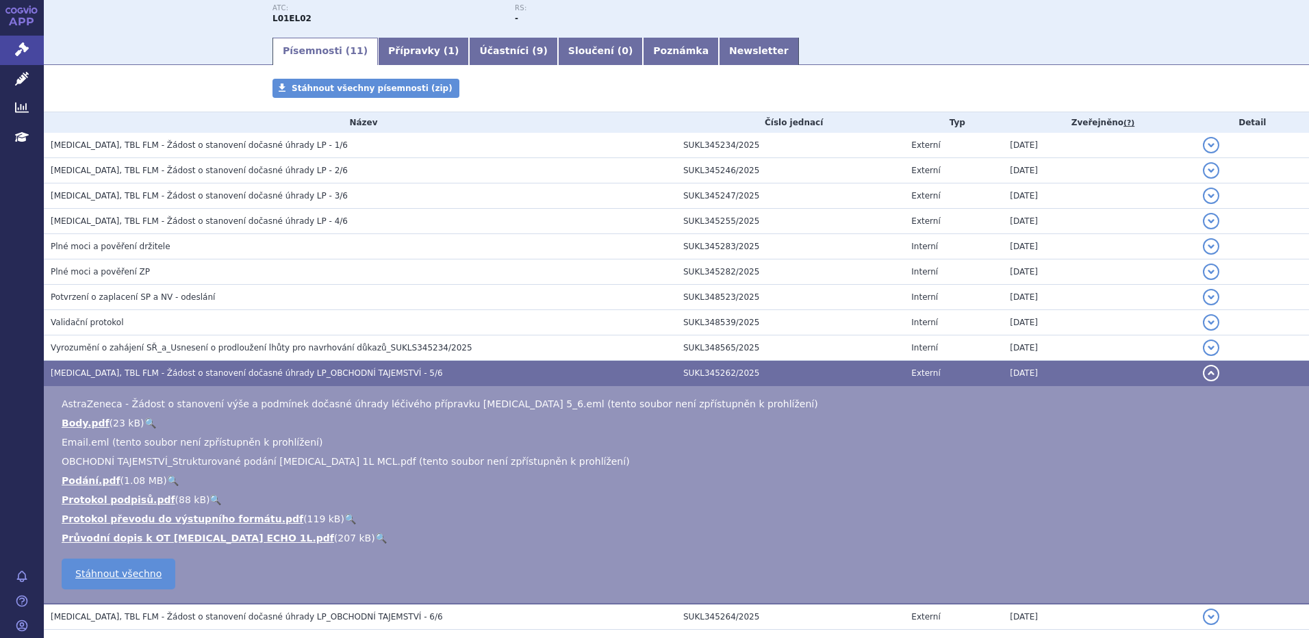
click at [167, 483] on link "🔍" at bounding box center [173, 480] width 12 height 11
click at [212, 370] on span "CALQUENCE, TBL FLM - Žádost o stanovení dočasné úhrady LP_OBCHODNÍ TAJEMSTVÍ - …" at bounding box center [247, 373] width 392 height 10
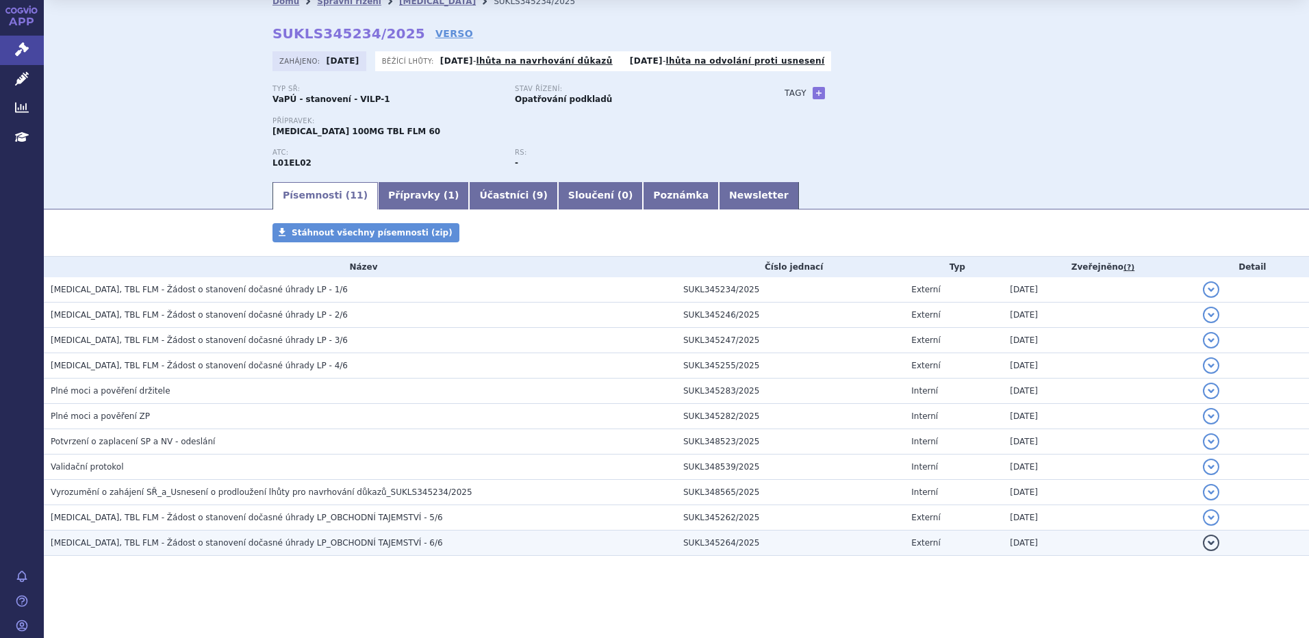
click at [137, 537] on h3 "CALQUENCE, TBL FLM - Žádost o stanovení dočasné úhrady LP_OBCHODNÍ TAJEMSTVÍ - …" at bounding box center [364, 543] width 626 height 14
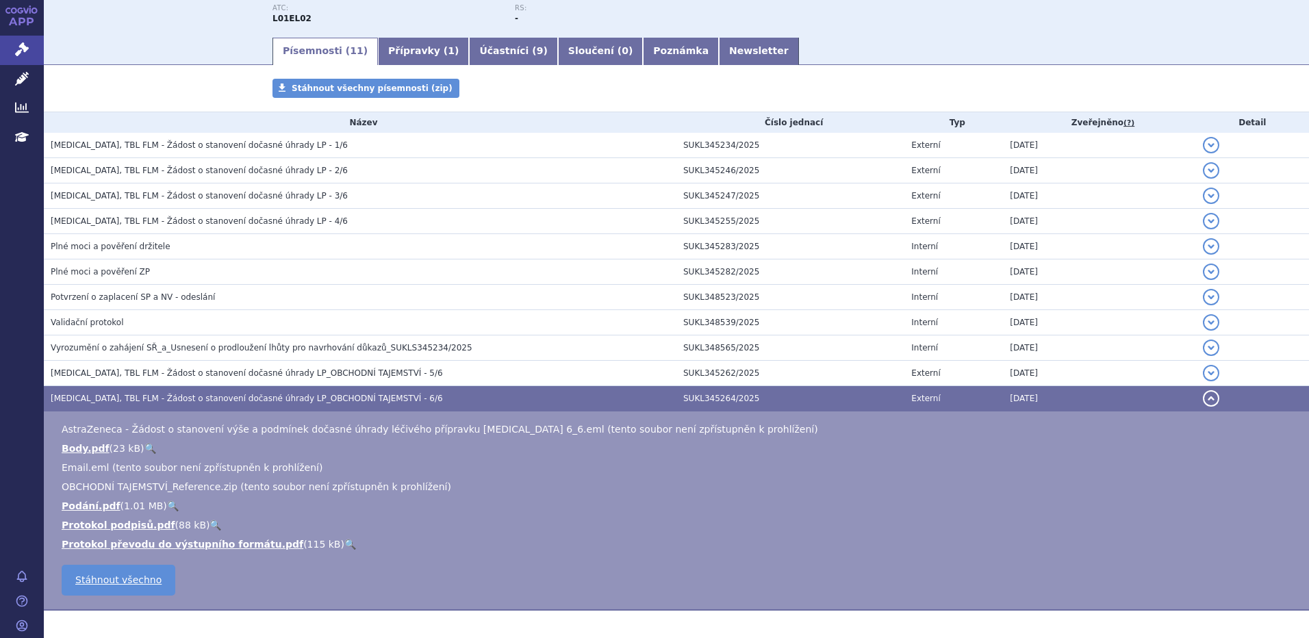
click at [144, 446] on link "🔍" at bounding box center [150, 448] width 12 height 11
click at [120, 397] on span "CALQUENCE, TBL FLM - Žádost o stanovení dočasné úhrady LP_OBCHODNÍ TAJEMSTVÍ - …" at bounding box center [247, 399] width 392 height 10
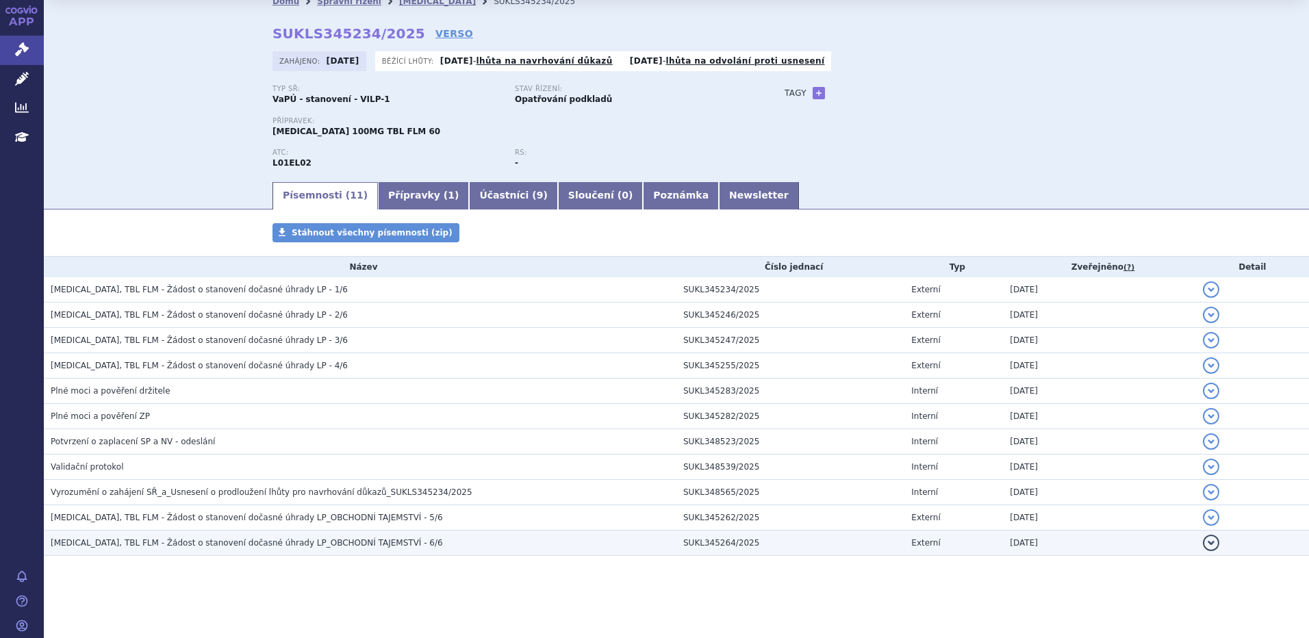
scroll to position [38, 0]
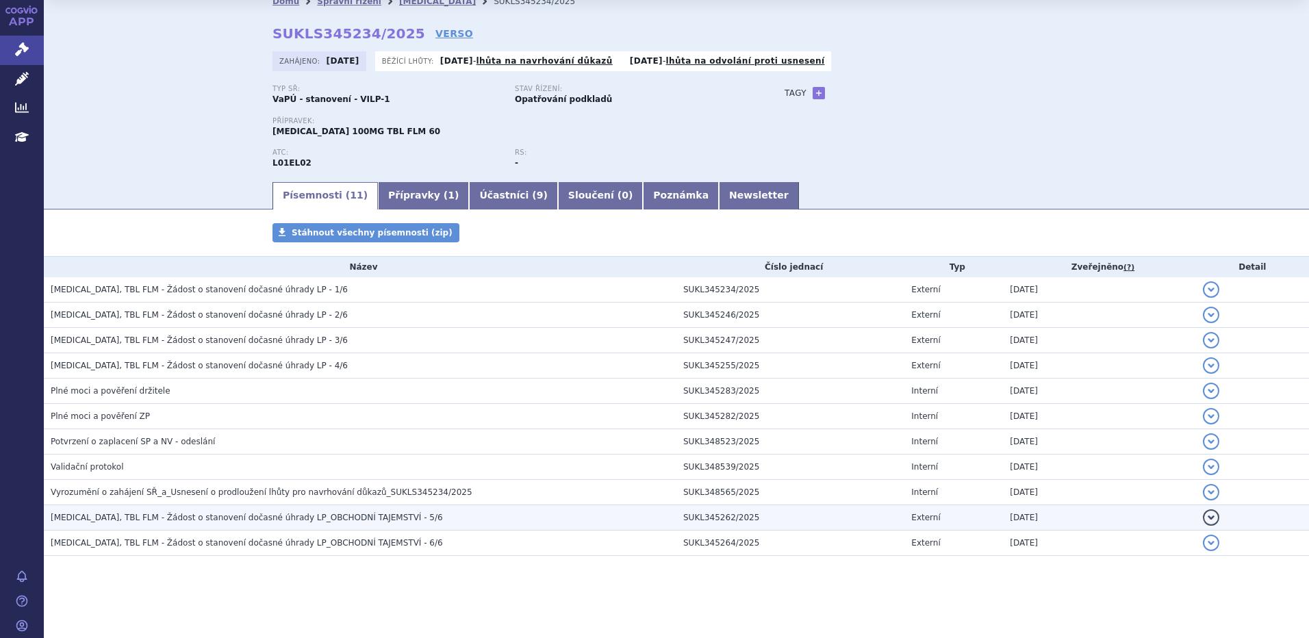
click at [157, 518] on span "CALQUENCE, TBL FLM - Žádost o stanovení dočasné úhrady LP_OBCHODNÍ TAJEMSTVÍ - …" at bounding box center [247, 518] width 392 height 10
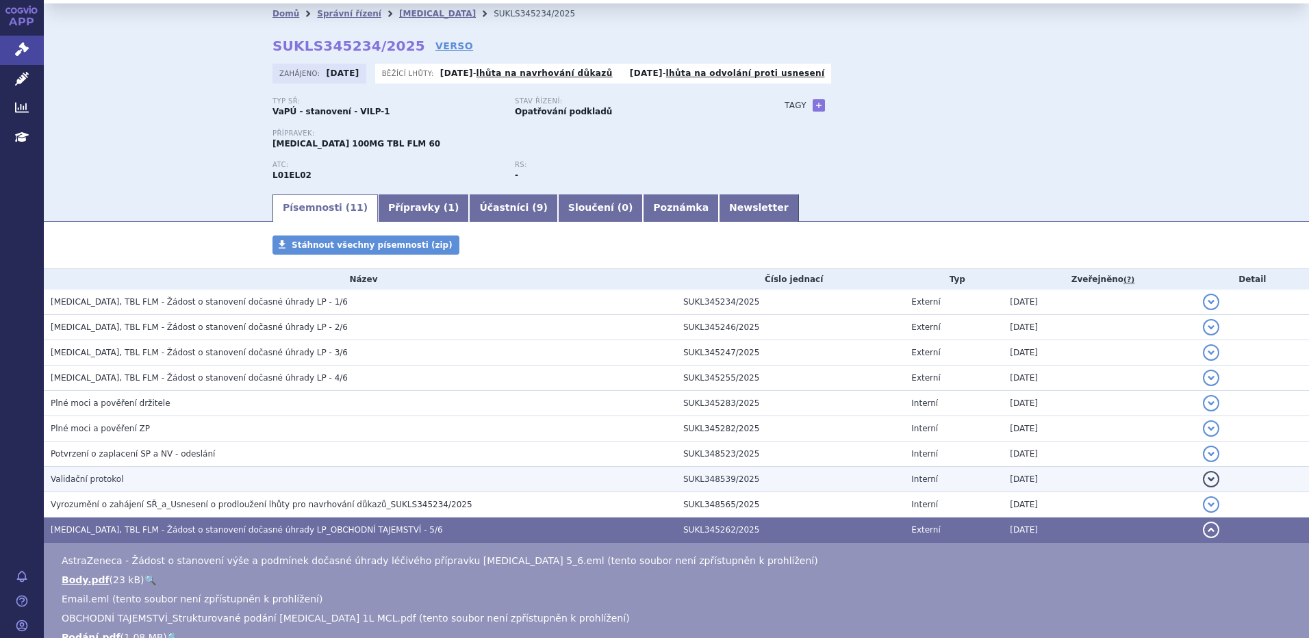
scroll to position [0, 0]
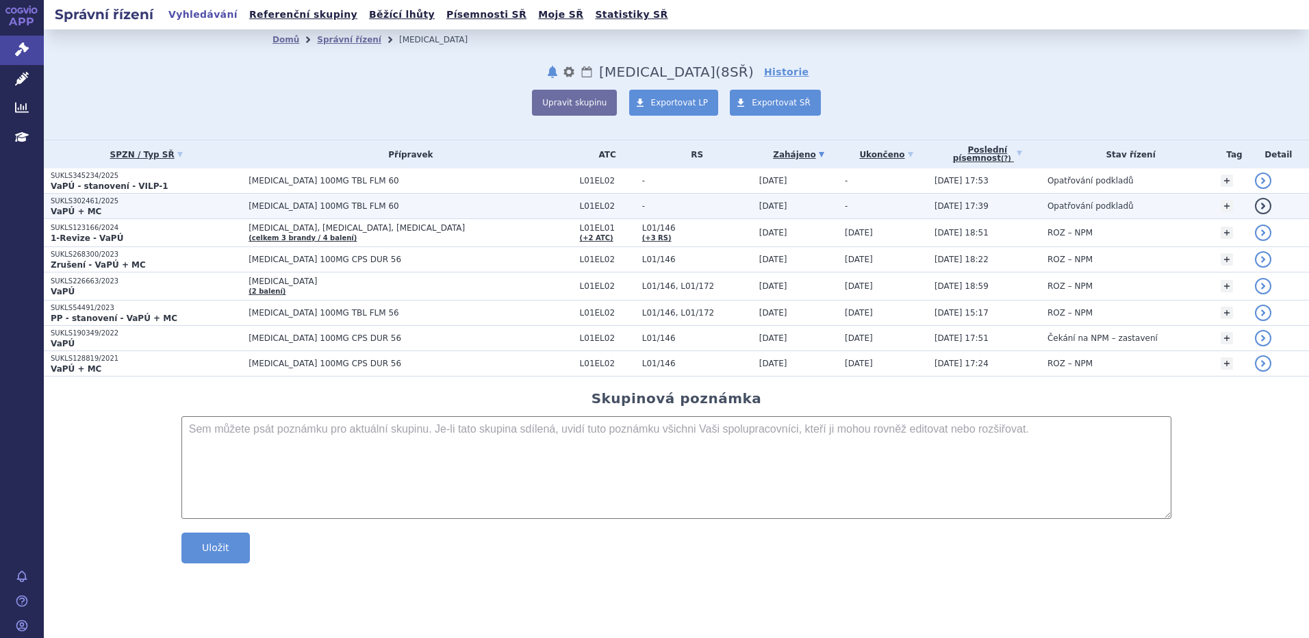
click at [310, 201] on span "CALQUENCE 100MG TBL FLM 60" at bounding box center [411, 206] width 324 height 10
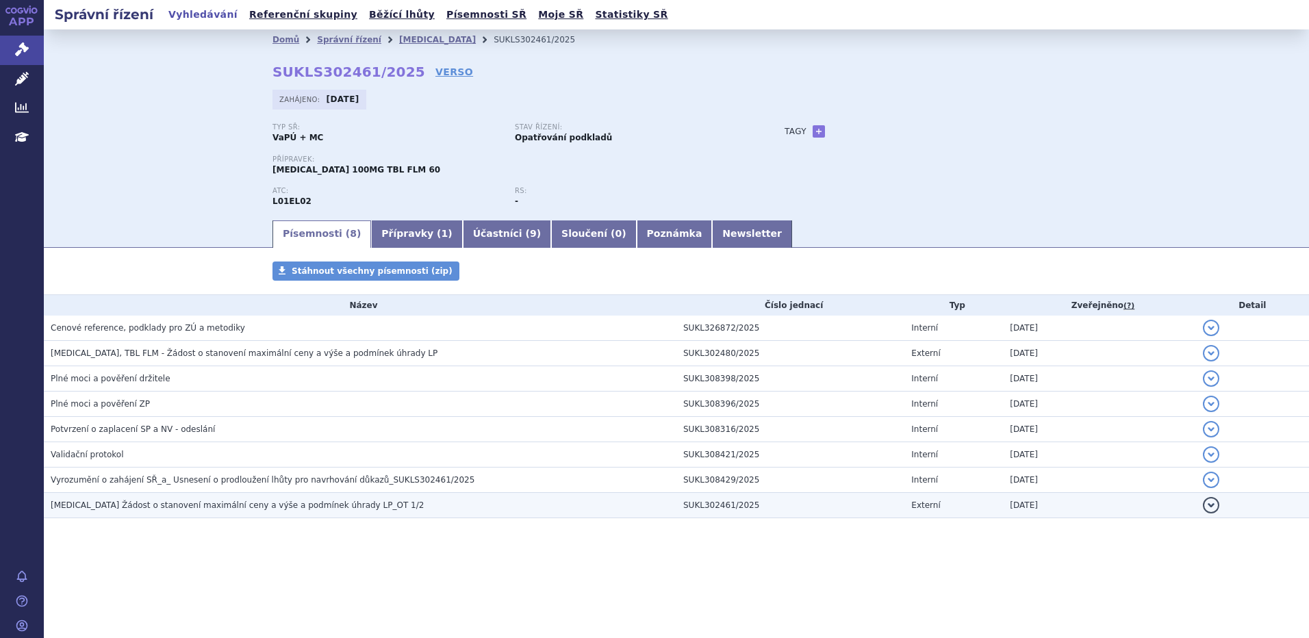
click at [247, 507] on span "CALQUENCE Žádost o stanovení maximální ceny a výše a podmínek úhrady LP_OT 1/2" at bounding box center [237, 506] width 373 height 10
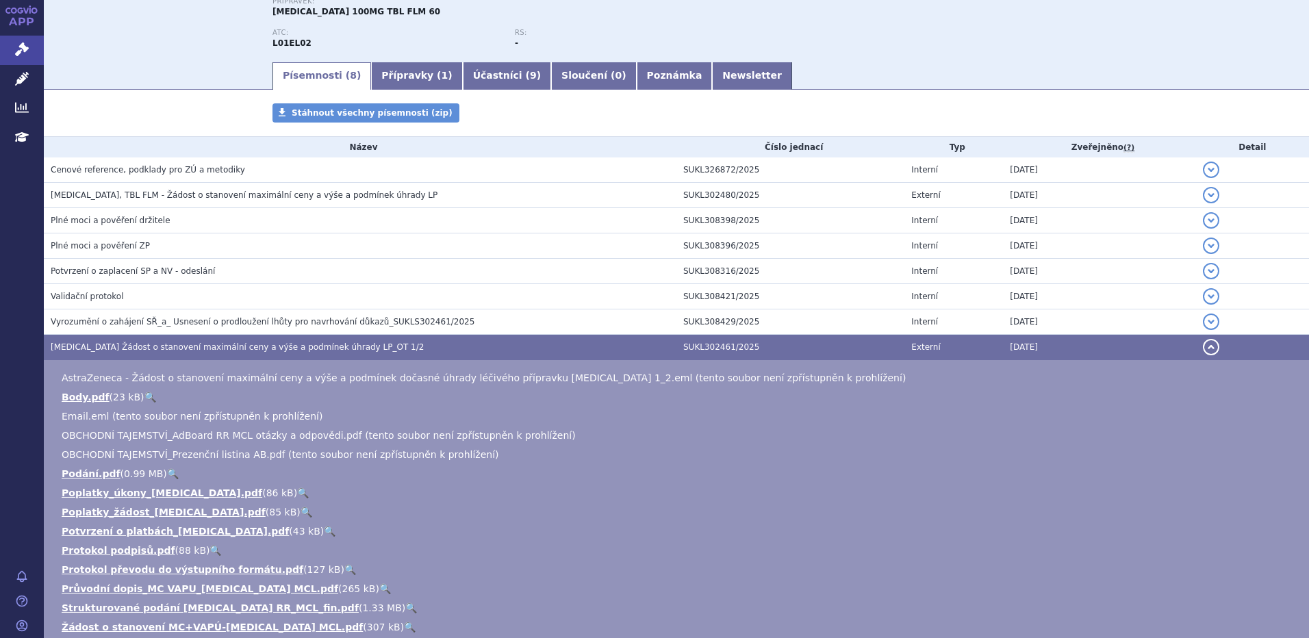
scroll to position [183, 0]
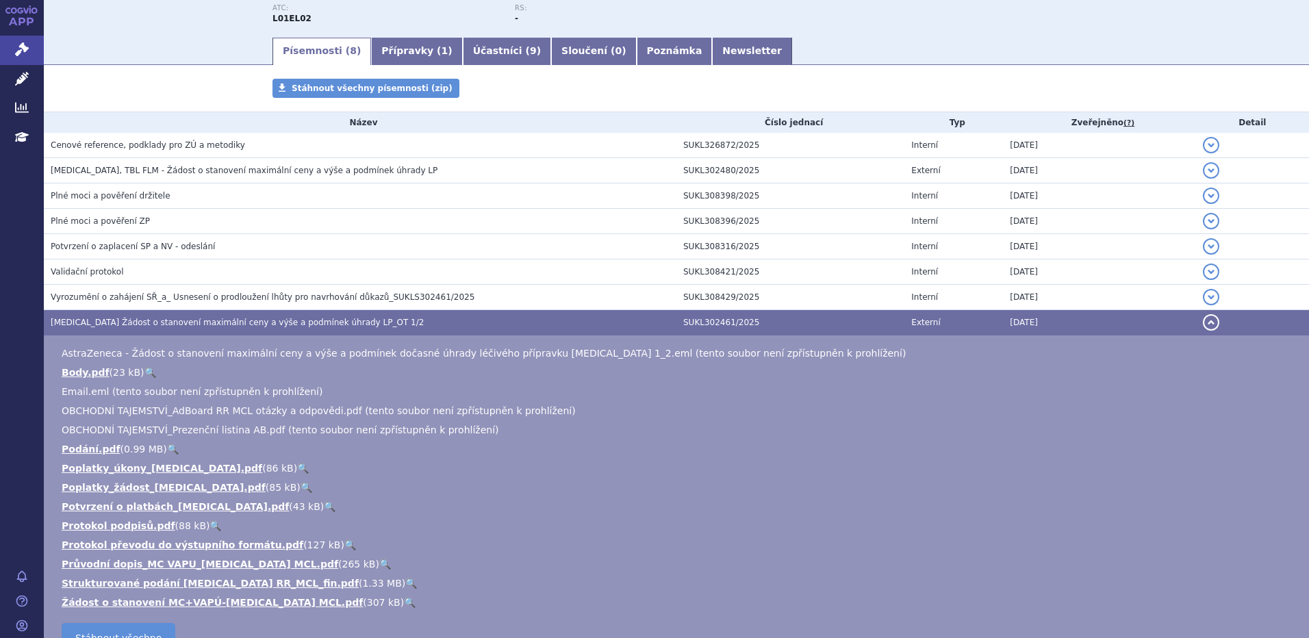
click at [297, 330] on td "CALQUENCE Žádost o stanovení maximální ceny a výše a podmínek úhrady LP_OT 1/2" at bounding box center [360, 322] width 633 height 25
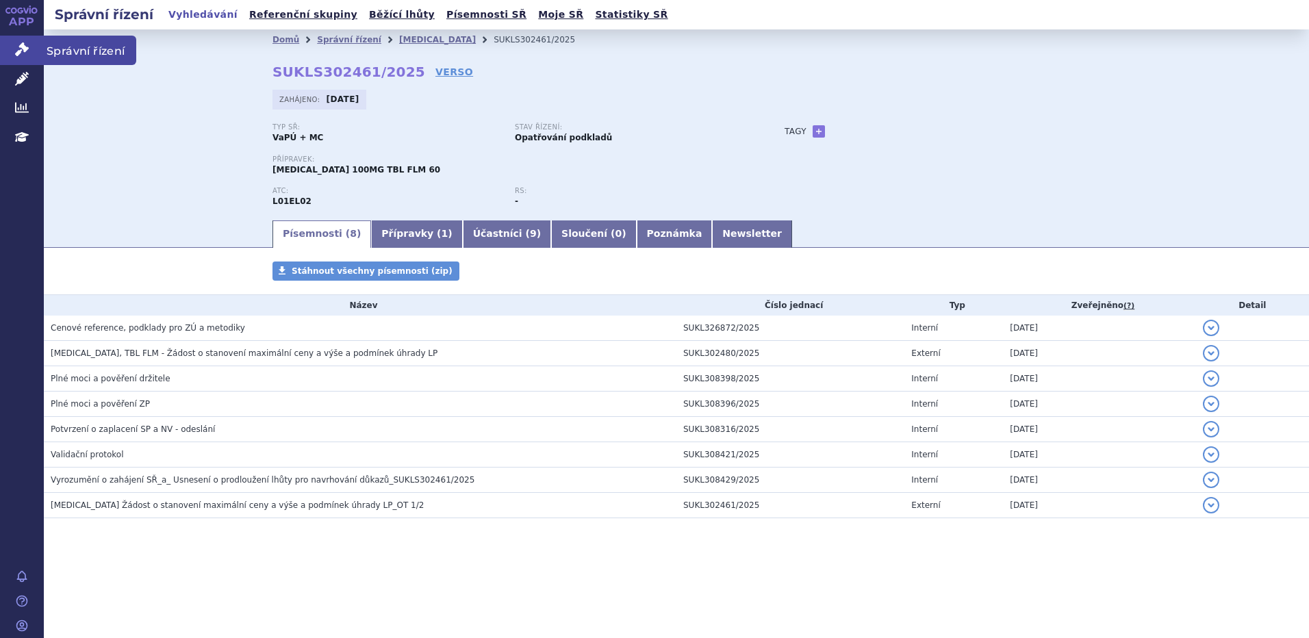
click at [22, 42] on link "Správní řízení" at bounding box center [22, 50] width 44 height 29
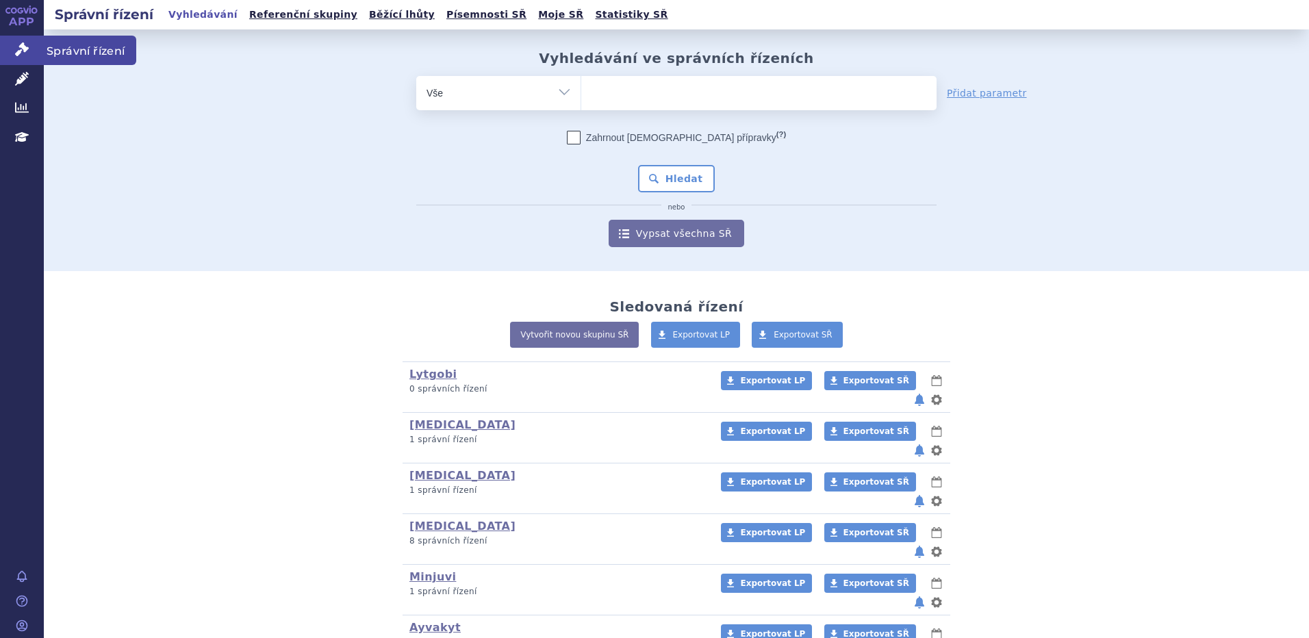
click at [22, 48] on icon at bounding box center [22, 49] width 14 height 14
click at [411, 570] on link "Minjuvi" at bounding box center [432, 576] width 47 height 13
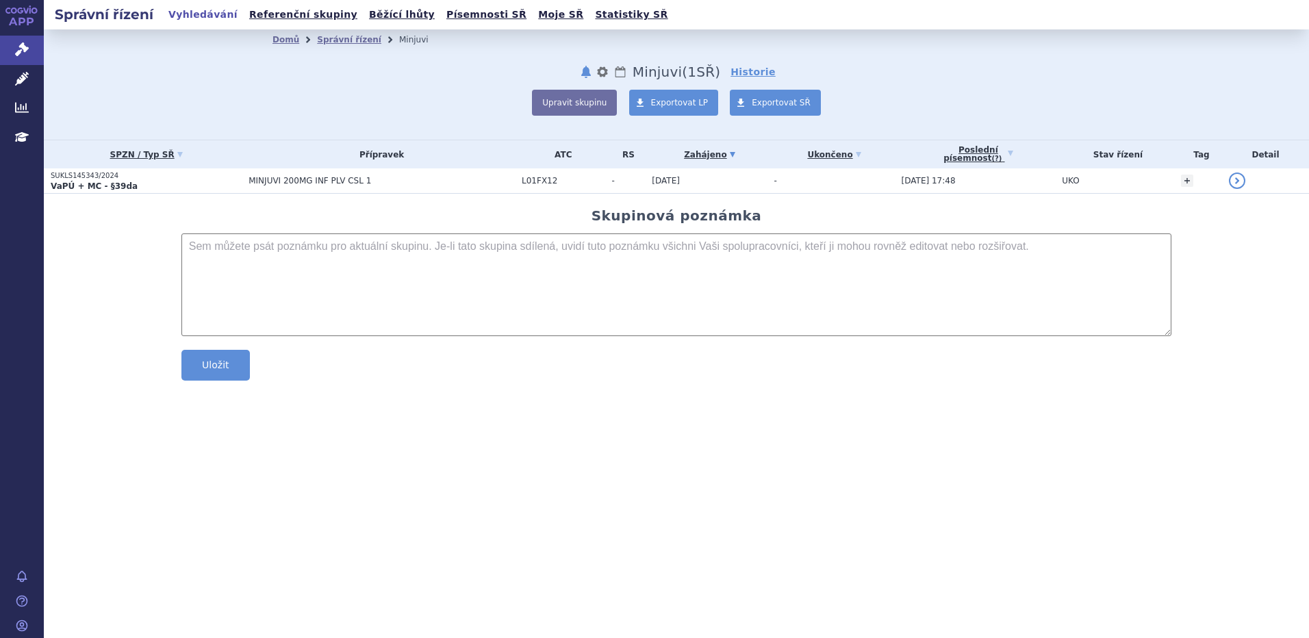
click at [210, 175] on p "SUKLS145343/2024" at bounding box center [146, 176] width 191 height 10
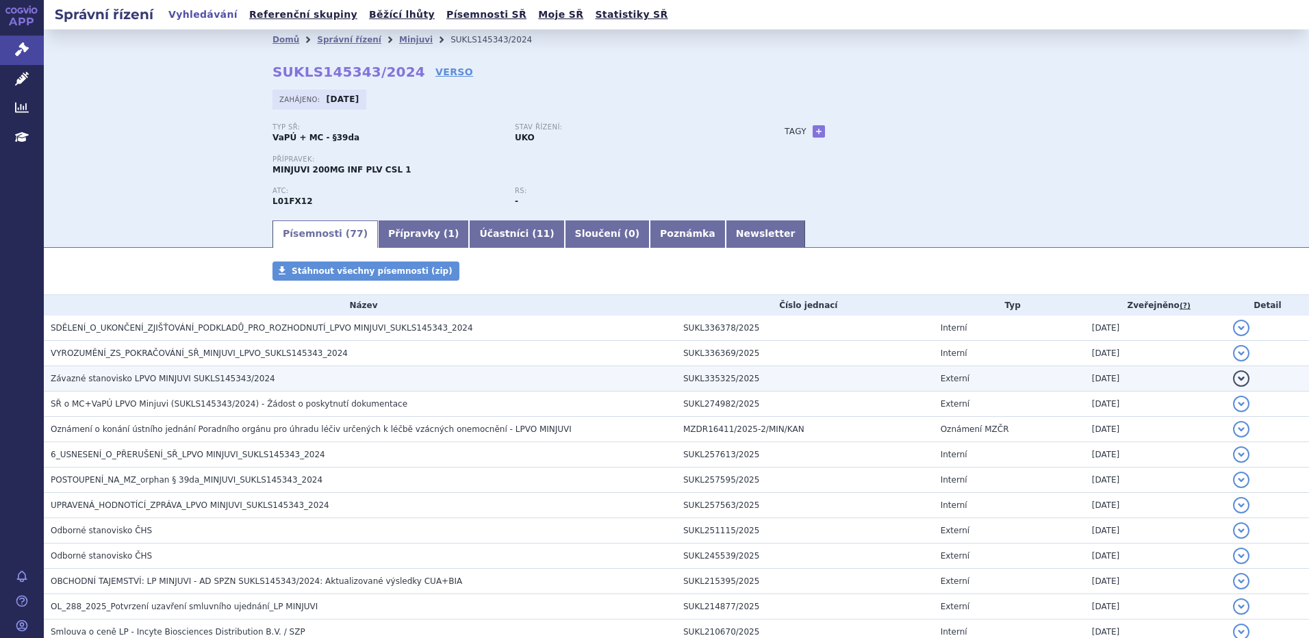
click at [144, 382] on span "Závazné stanovisko LPVO MINJUVI SUKLS145343/2024" at bounding box center [163, 379] width 225 height 10
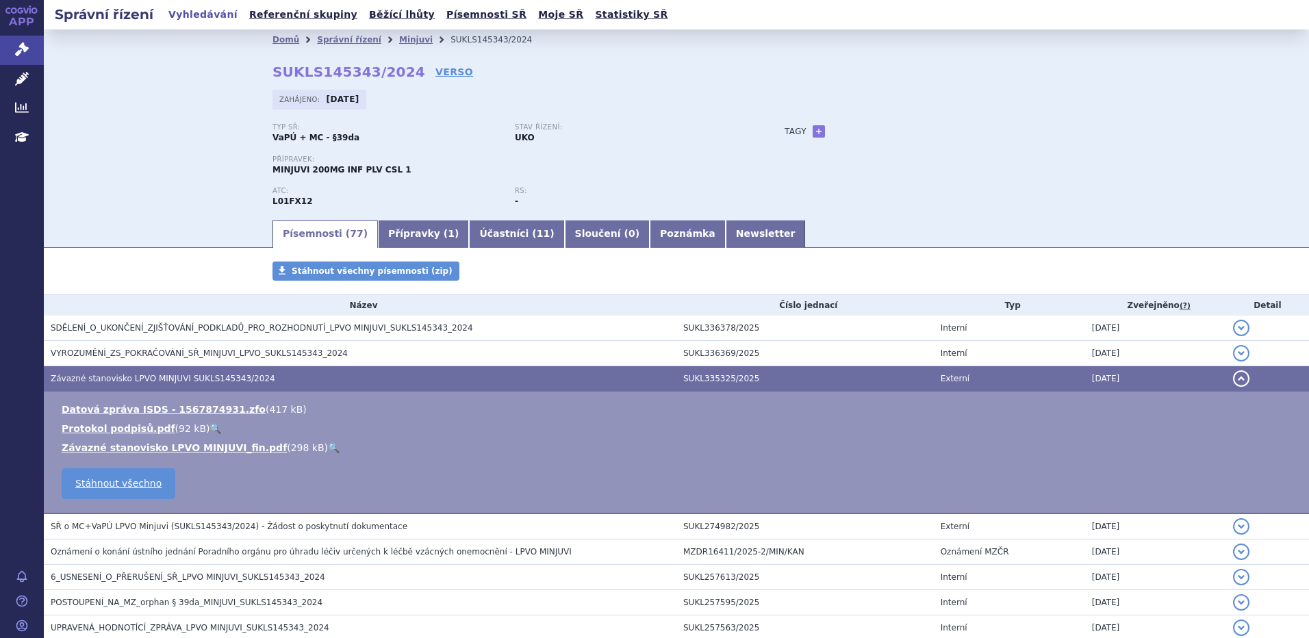
click at [328, 444] on link "🔍" at bounding box center [334, 447] width 12 height 11
click at [20, 54] on icon at bounding box center [22, 49] width 14 height 14
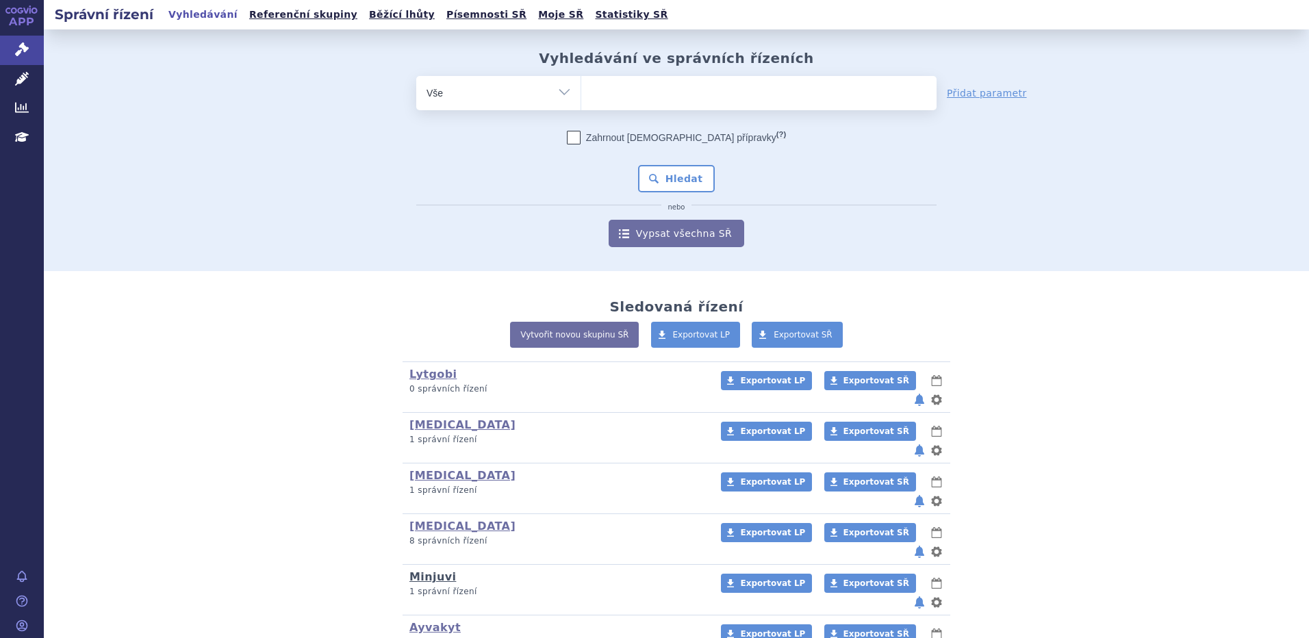
click at [433, 570] on link "Minjuvi" at bounding box center [432, 576] width 47 height 13
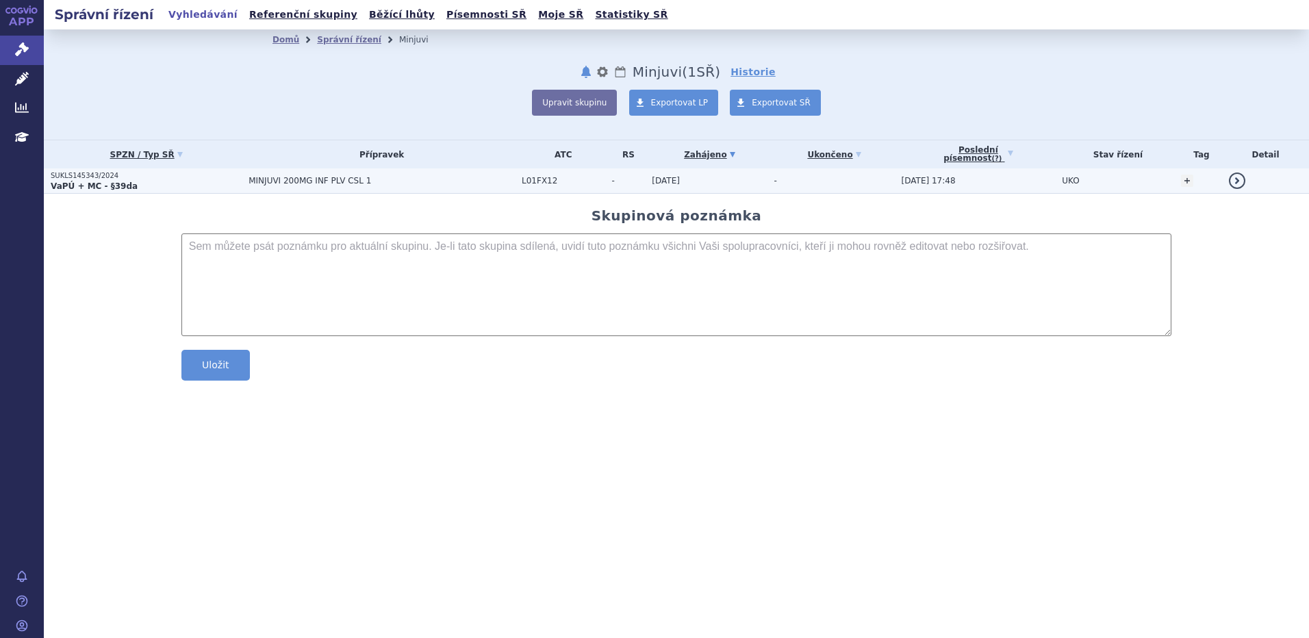
click at [261, 173] on td "MINJUVI 200MG INF PLV CSL 1" at bounding box center [378, 180] width 273 height 25
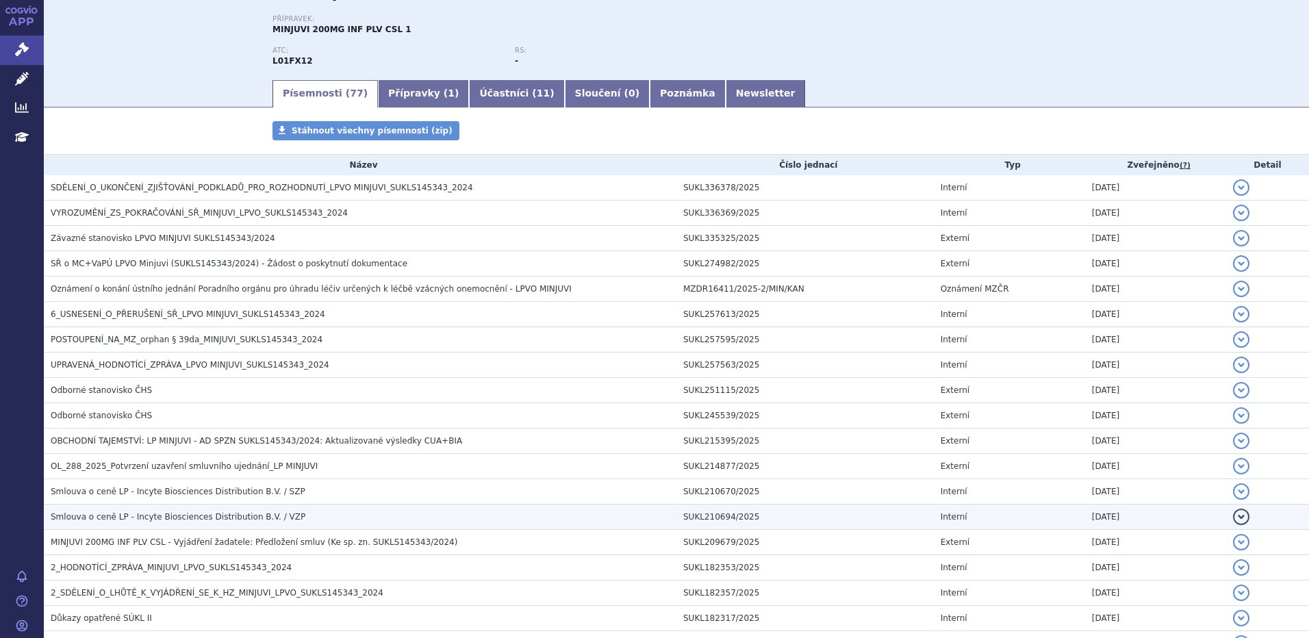
scroll to position [183, 0]
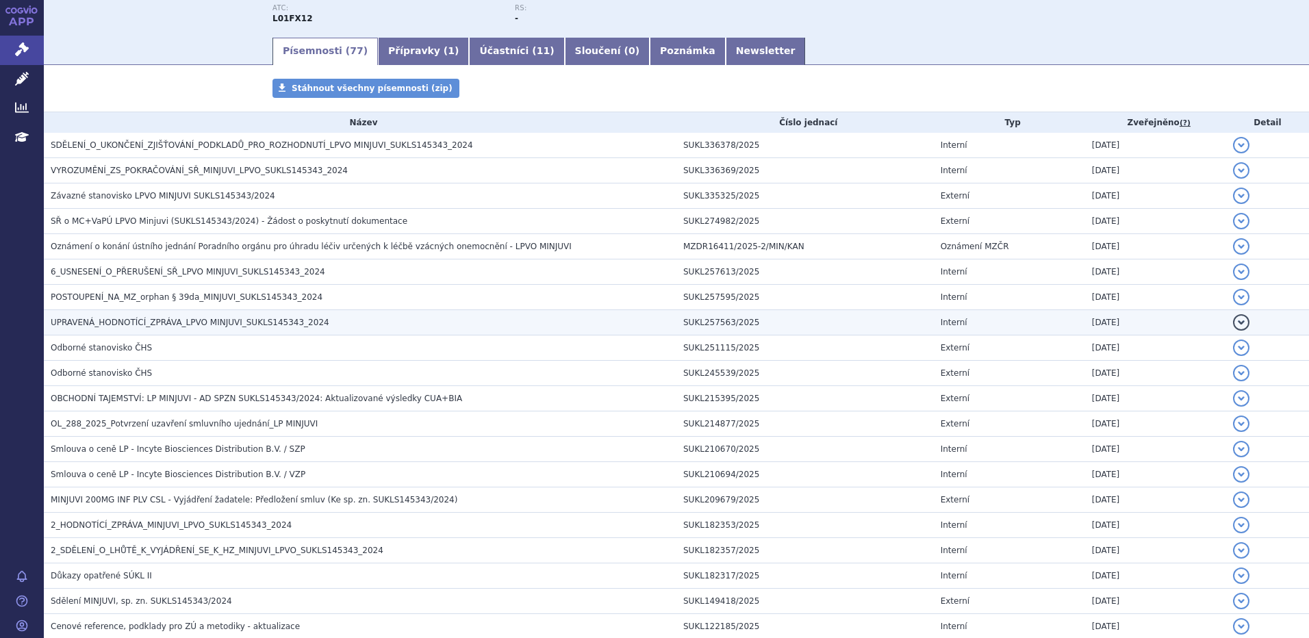
click at [126, 318] on span "UPRAVENÁ_HODNOTÍCÍ_ZPRÁVA_LPVO MINJUVI_SUKLS145343_2024" at bounding box center [190, 323] width 279 height 10
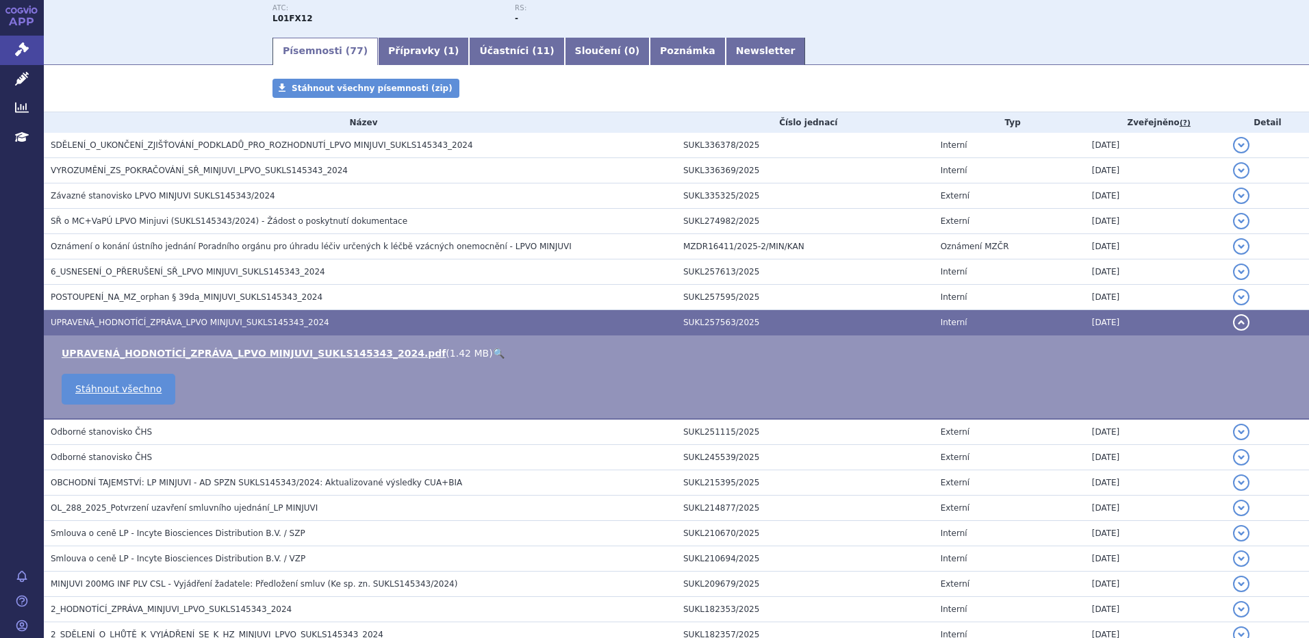
click at [493, 354] on link "🔍" at bounding box center [499, 353] width 12 height 11
click at [27, 51] on icon at bounding box center [22, 49] width 14 height 14
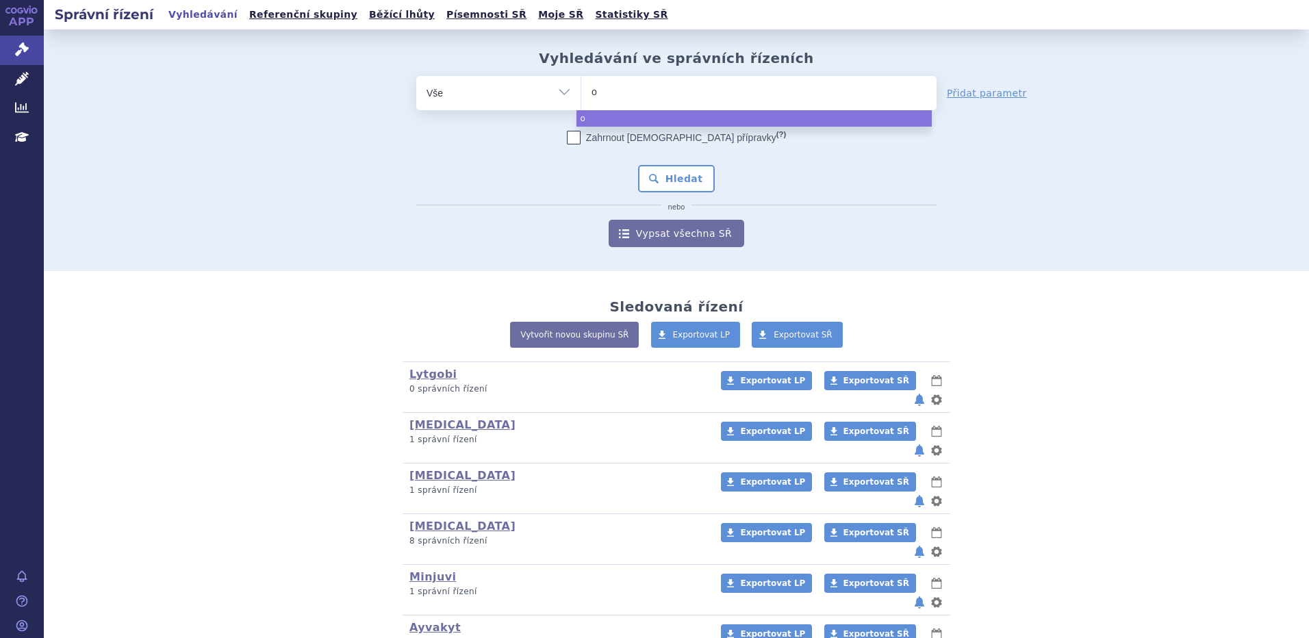
type input "or"
type input "ors"
type input "orser"
type input "orserd"
type input "orserdu"
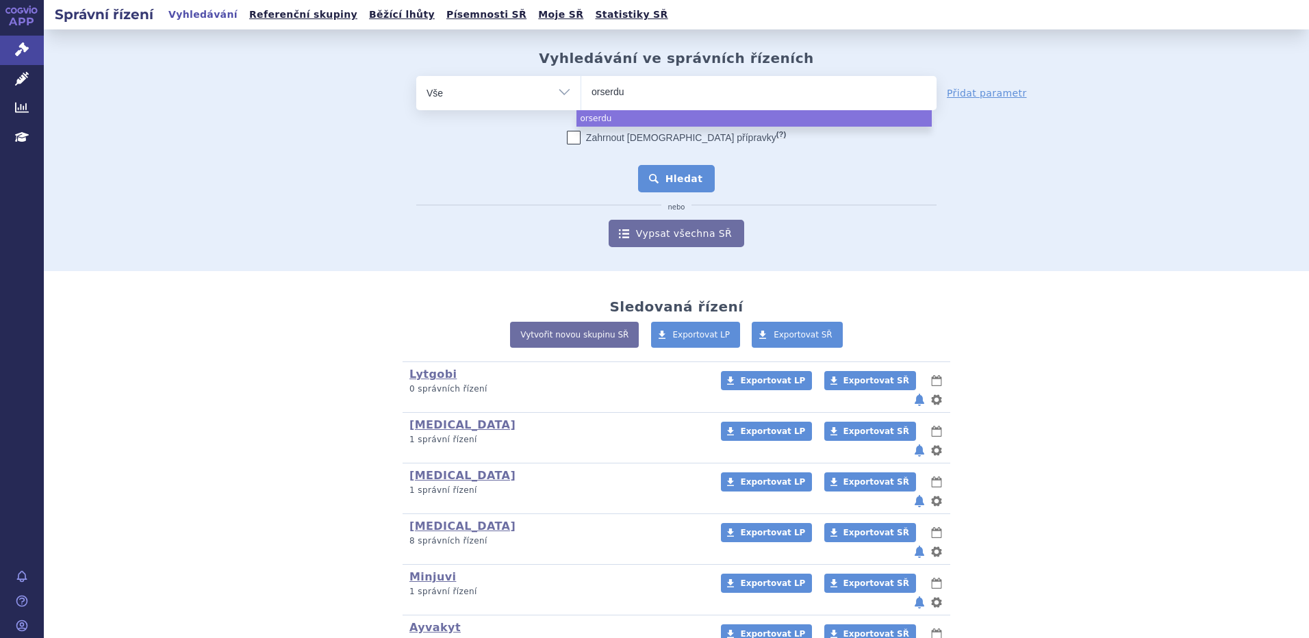
select select "orserdu"
click at [692, 183] on button "Hledat" at bounding box center [676, 178] width 77 height 27
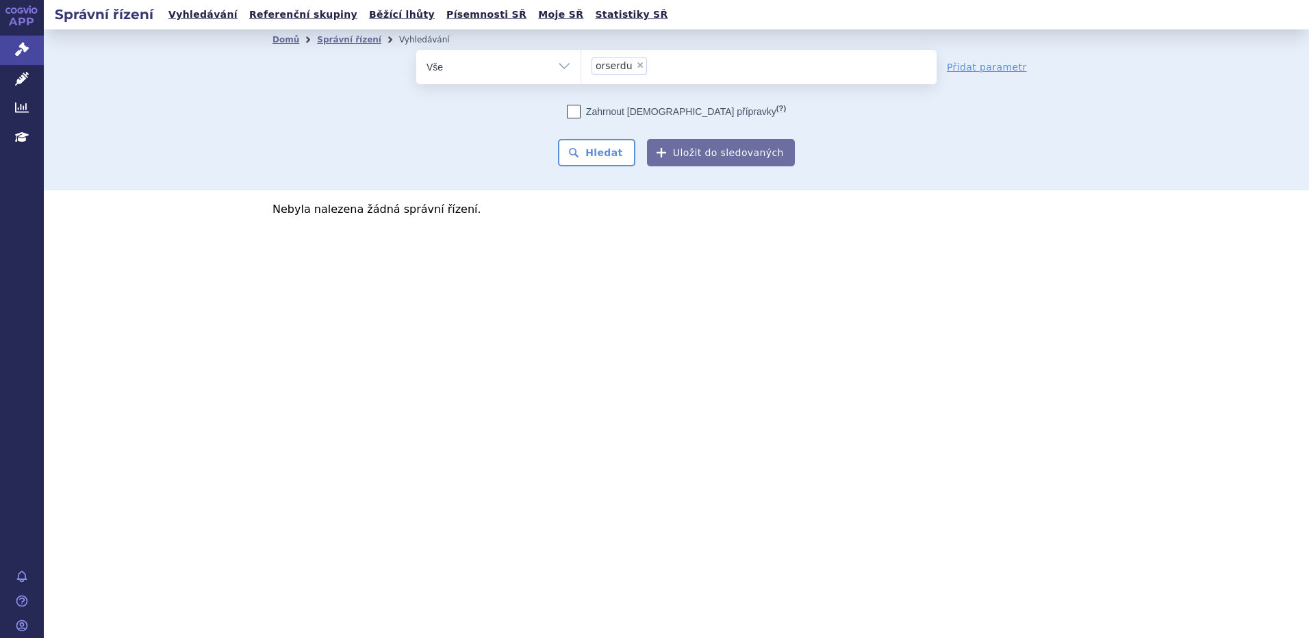
click at [581, 111] on icon at bounding box center [574, 112] width 14 height 14
click at [579, 111] on input "Zahrnout [DEMOGRAPHIC_DATA] přípravky (?)" at bounding box center [574, 114] width 9 height 9
checkbox input "true"
click at [707, 148] on button "Uložit do sledovaných" at bounding box center [721, 152] width 148 height 27
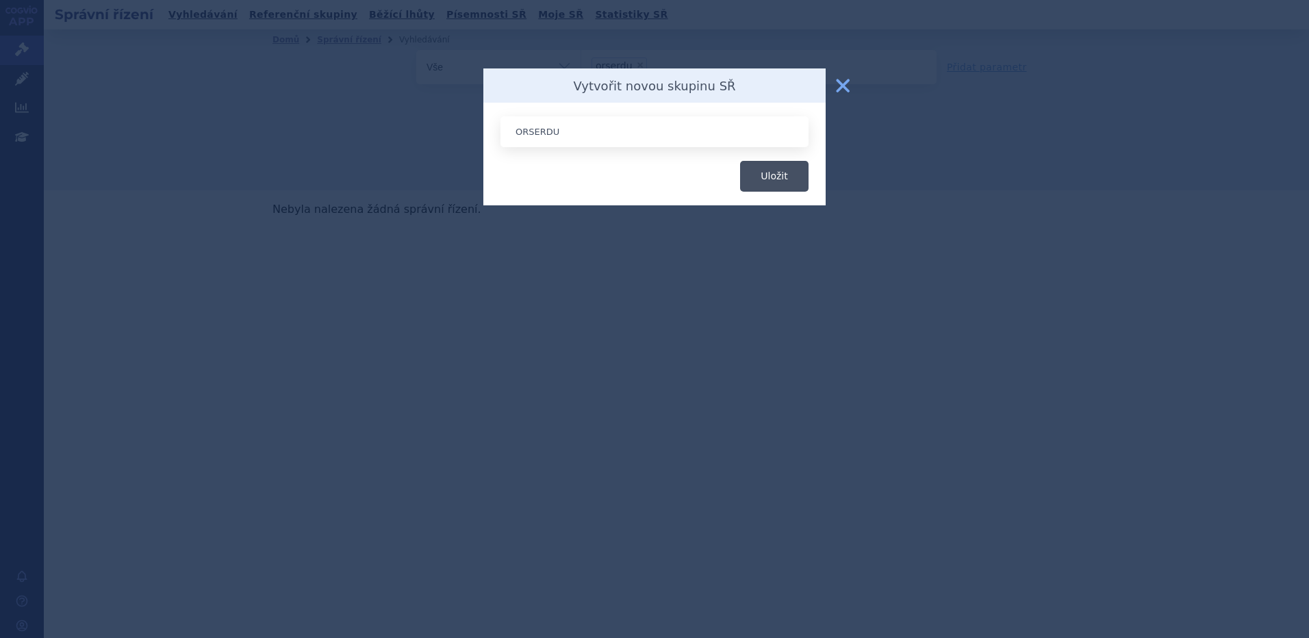
type input "ORSERDU"
click at [770, 175] on button "Uložit" at bounding box center [774, 176] width 68 height 31
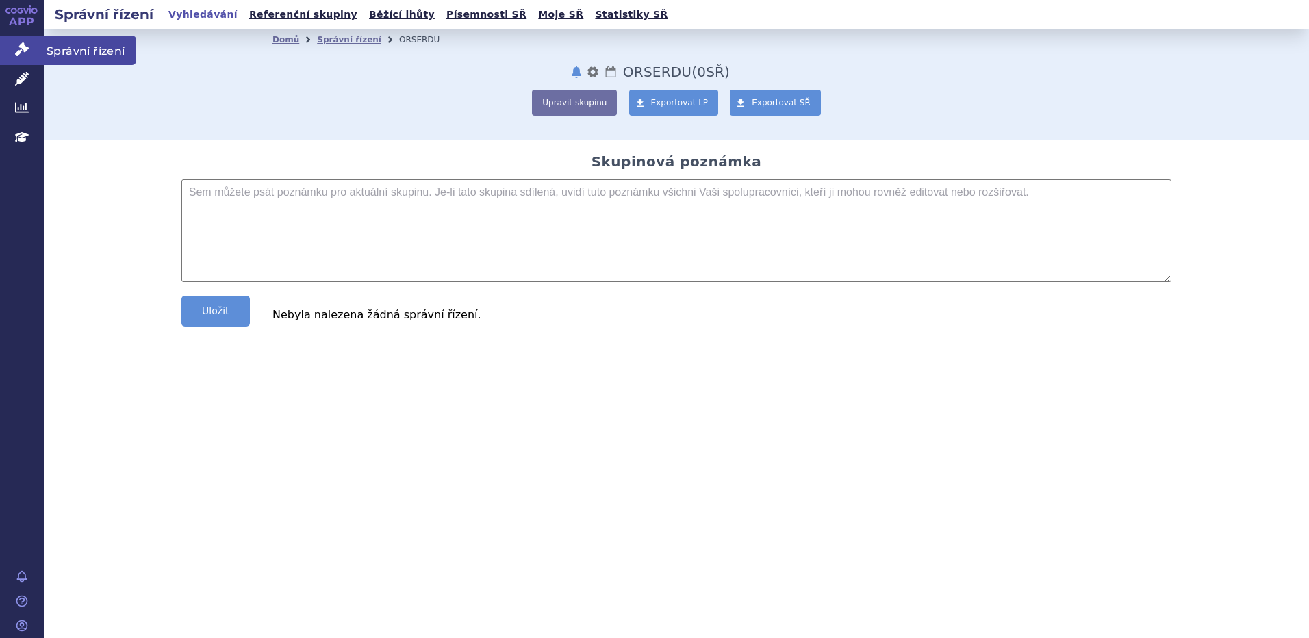
click at [22, 42] on icon at bounding box center [22, 49] width 14 height 14
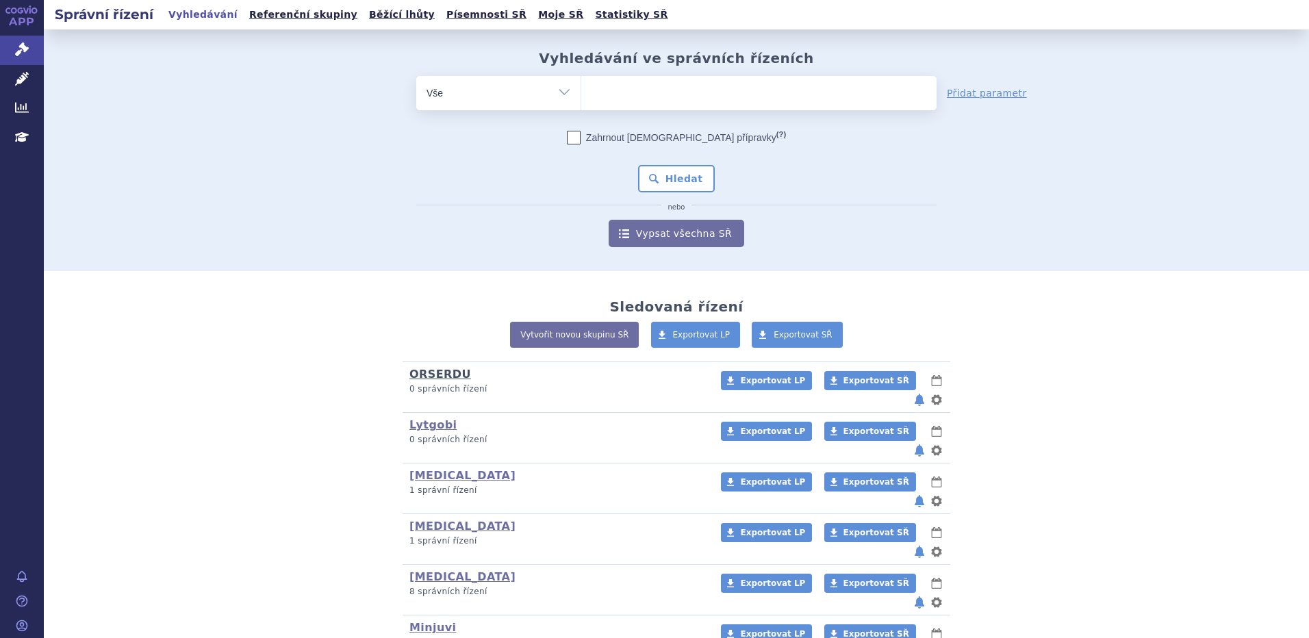
click at [436, 370] on link "ORSERDU" at bounding box center [440, 374] width 62 height 13
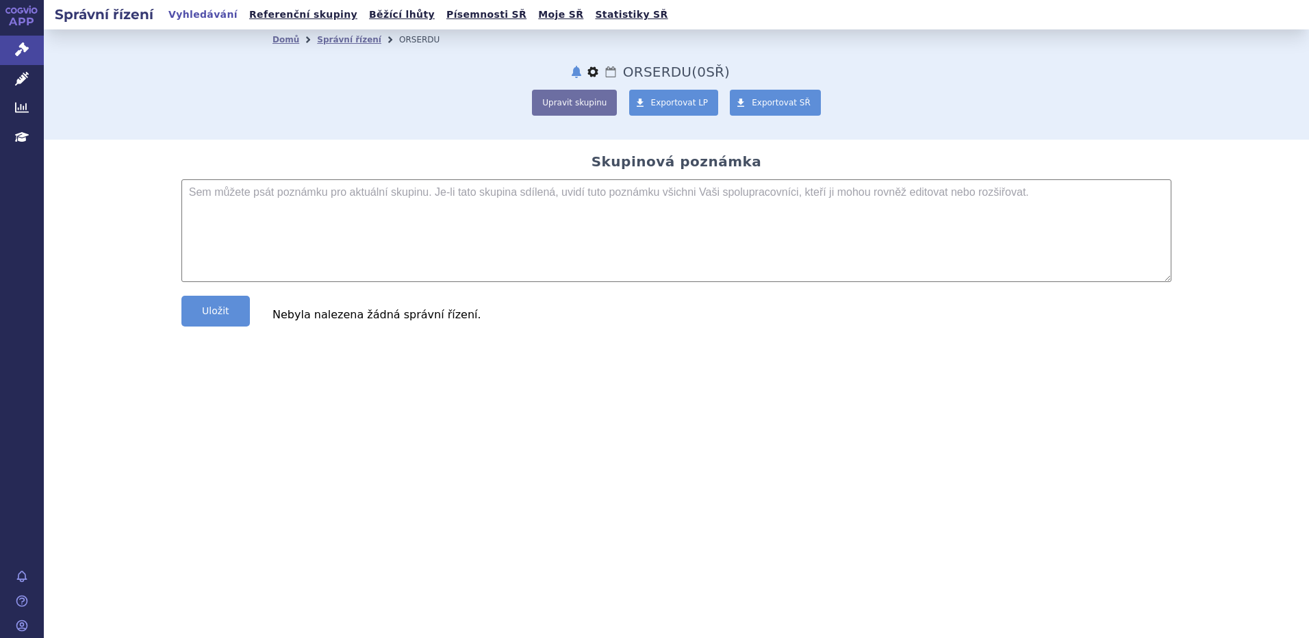
click at [594, 70] on button "nastavení" at bounding box center [593, 72] width 14 height 16
click at [568, 94] on button "Přejmenovat" at bounding box center [549, 100] width 112 height 20
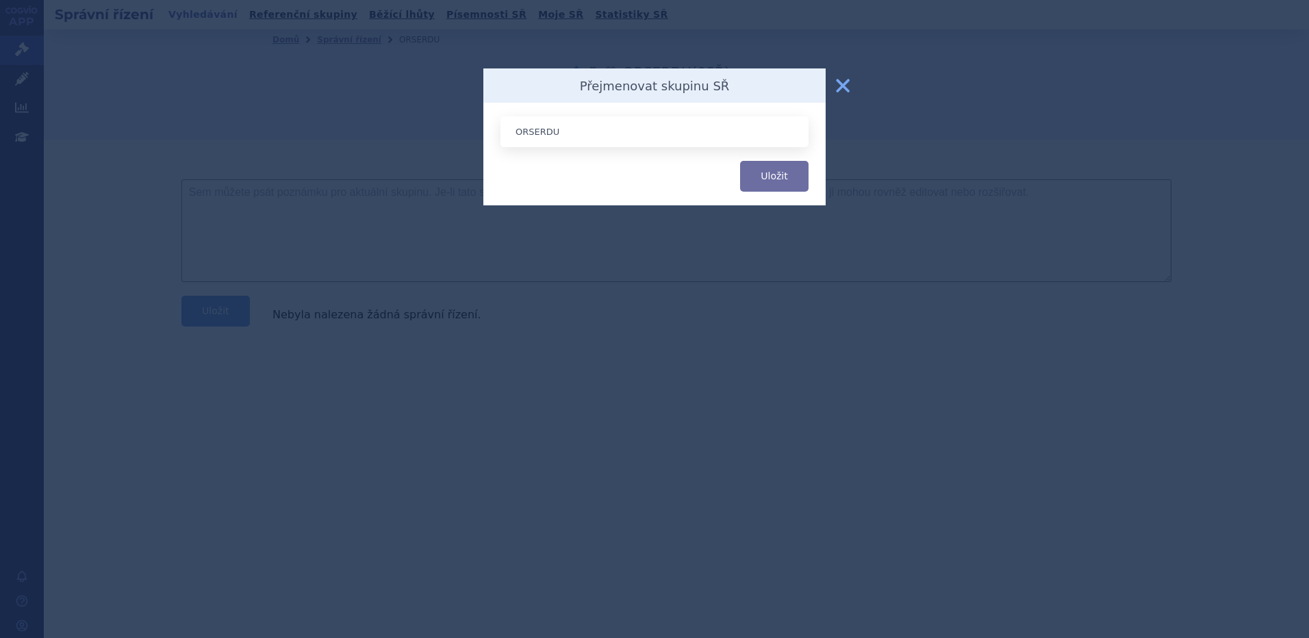
drag, startPoint x: 598, startPoint y: 128, endPoint x: 509, endPoint y: 132, distance: 89.1
click at [506, 136] on input "ORSERDU" at bounding box center [655, 131] width 308 height 31
type input "Orserdu"
click at [508, 174] on div "Orserdu Uložit" at bounding box center [654, 154] width 342 height 103
click at [770, 178] on button "Uložit" at bounding box center [774, 176] width 68 height 31
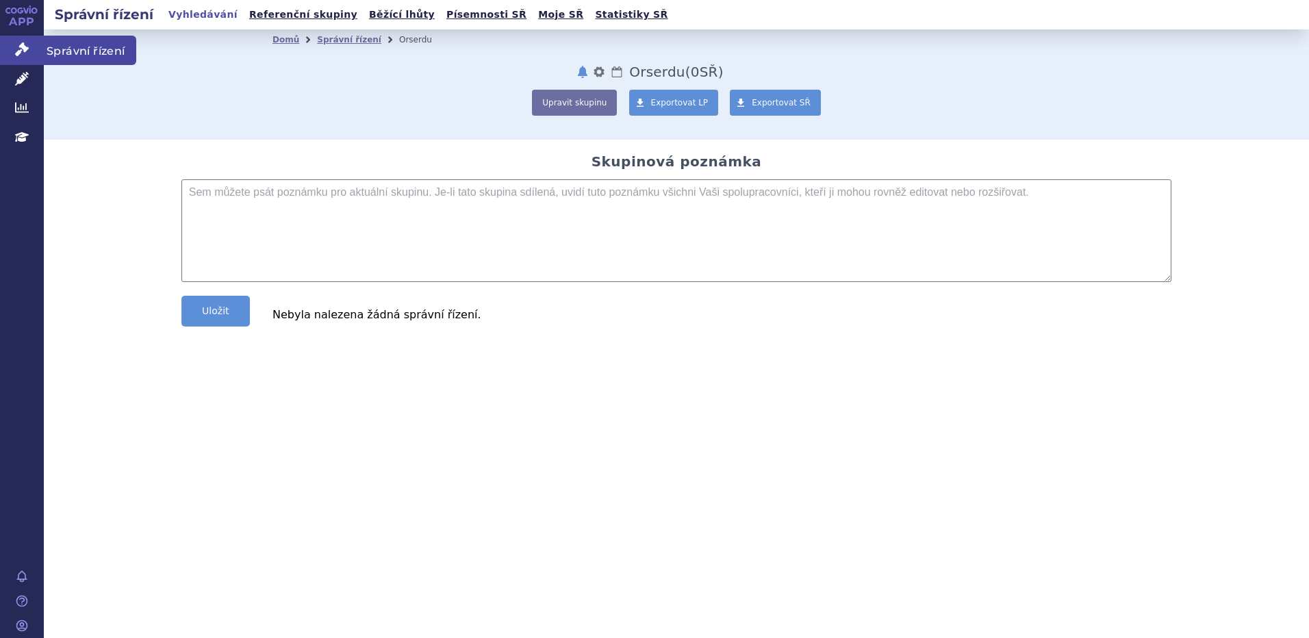
click at [34, 53] on link "Správní řízení" at bounding box center [22, 50] width 44 height 29
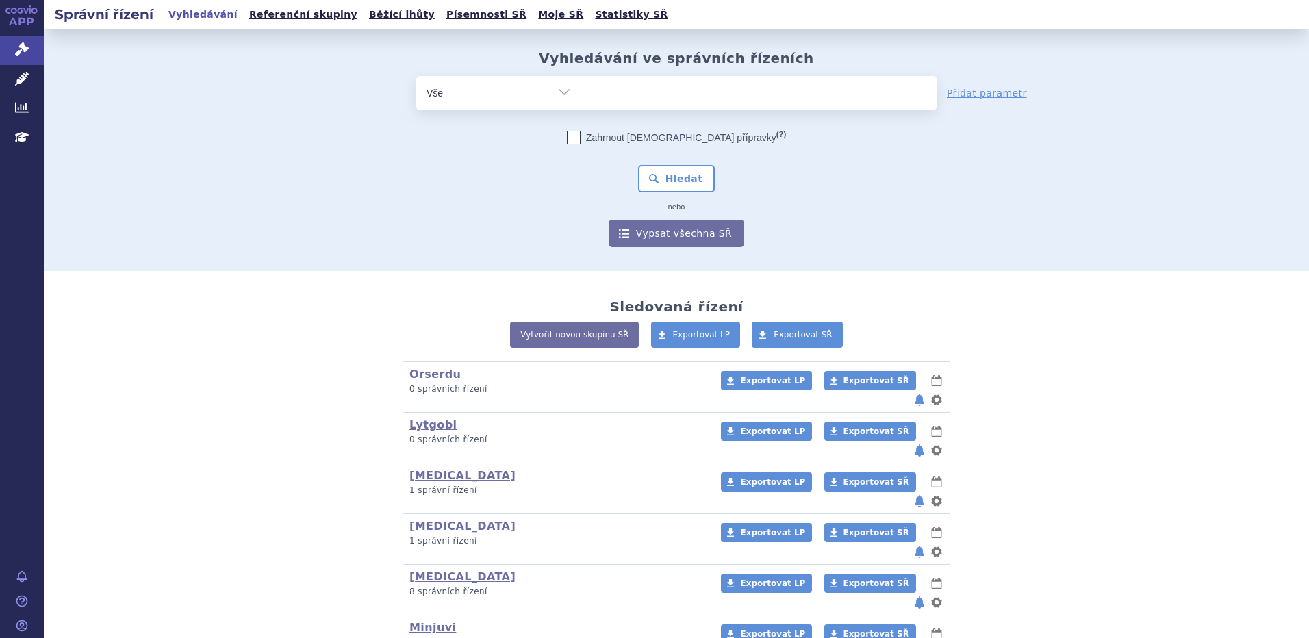
click at [621, 102] on ul at bounding box center [758, 90] width 355 height 29
click at [581, 102] on select at bounding box center [581, 92] width 1 height 34
type input "ja"
type input "jay"
type input "jayp"
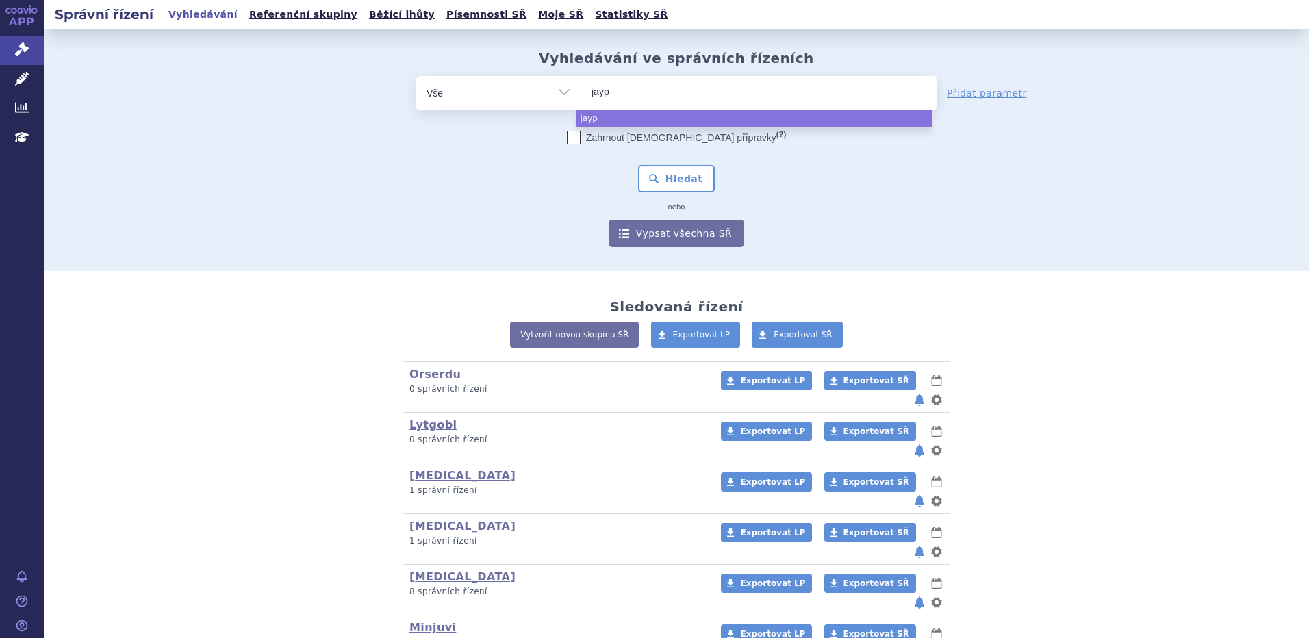
type input "jaypi"
type input "jaypir"
type input "jaypirca"
select select "jaypirca"
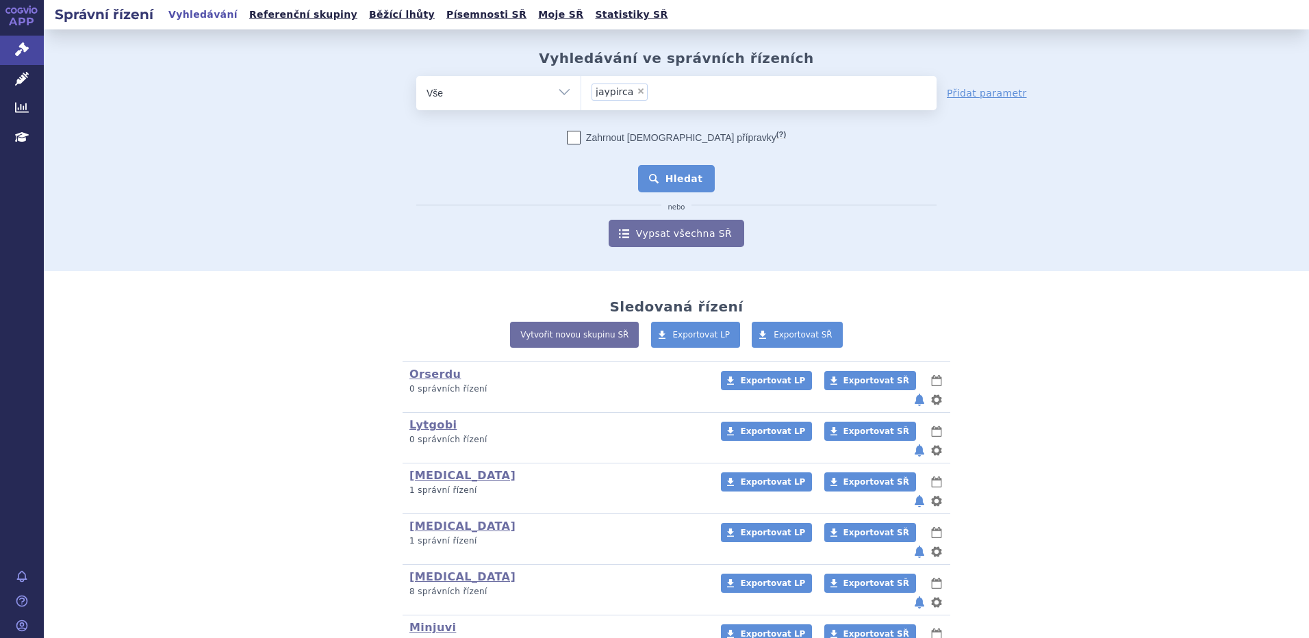
click at [684, 174] on button "Hledat" at bounding box center [676, 178] width 77 height 27
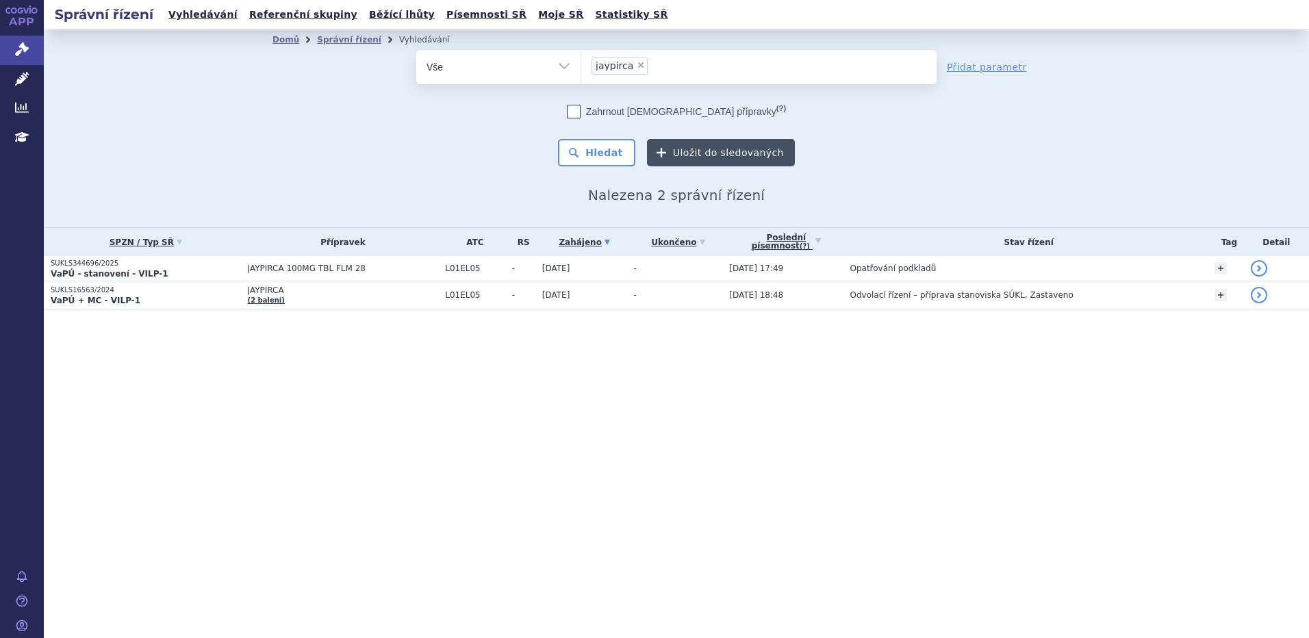
click at [698, 147] on button "Uložit do sledovaných" at bounding box center [721, 152] width 148 height 27
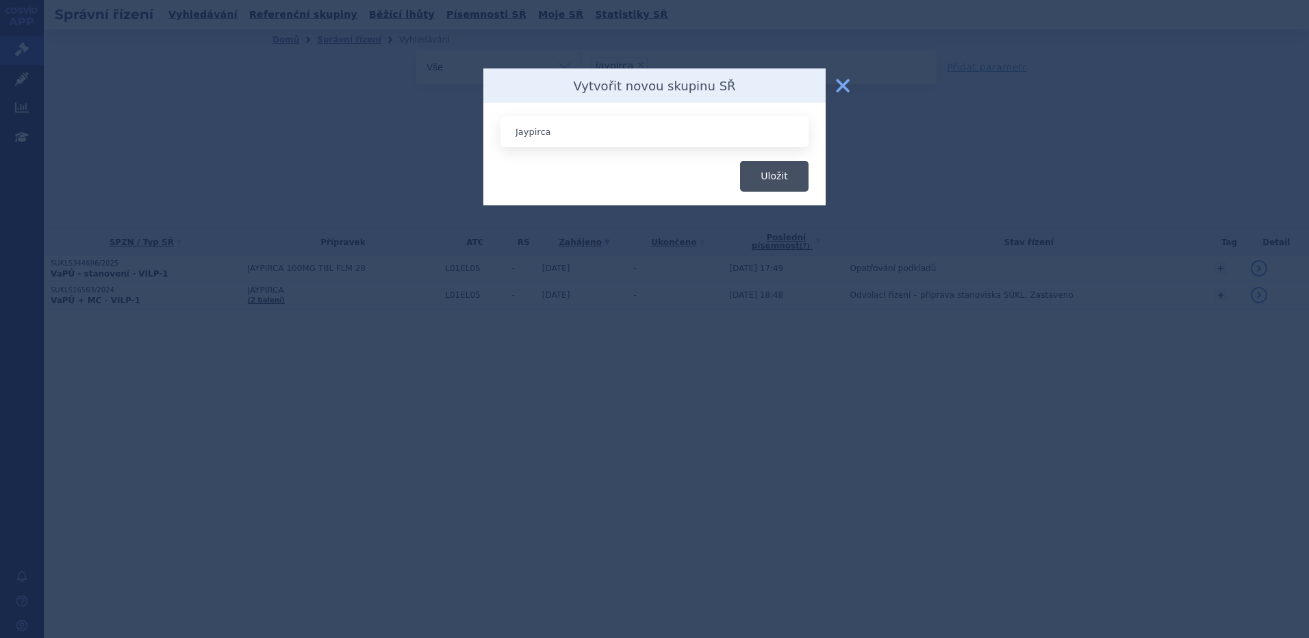
type input "Jaypirca"
click at [768, 170] on button "Uložit" at bounding box center [774, 176] width 68 height 31
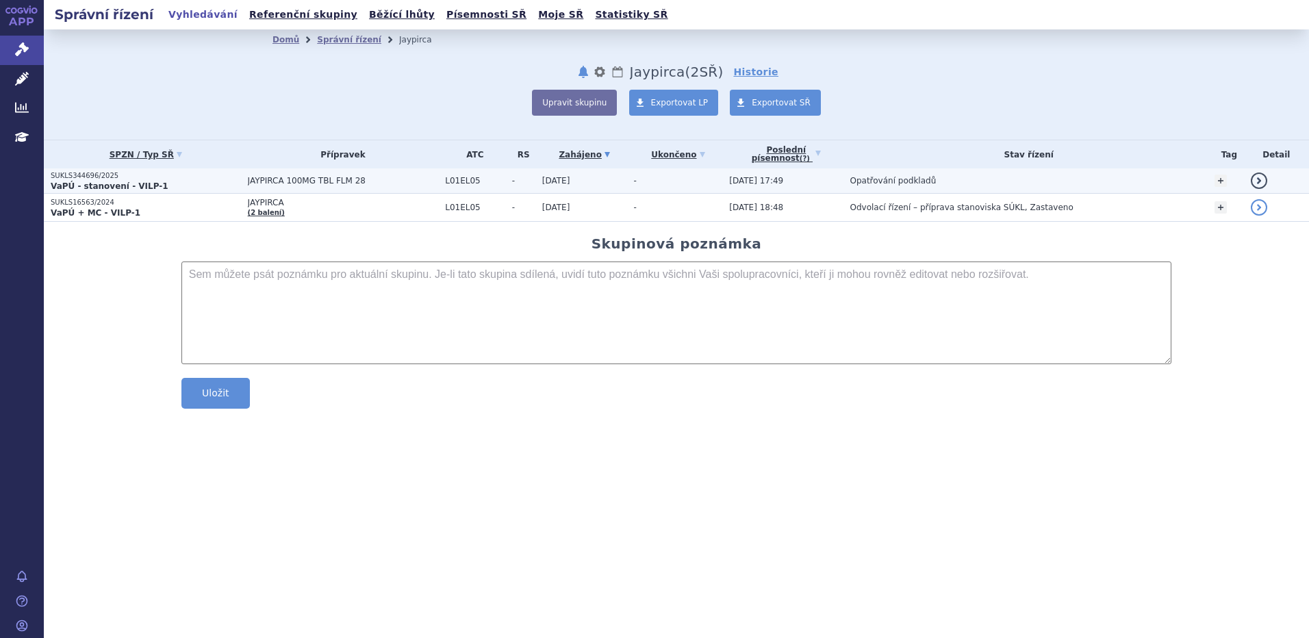
click at [352, 179] on span "JAYPIRCA 100MG TBL FLM 28" at bounding box center [343, 181] width 191 height 10
